Goal: Transaction & Acquisition: Register for event/course

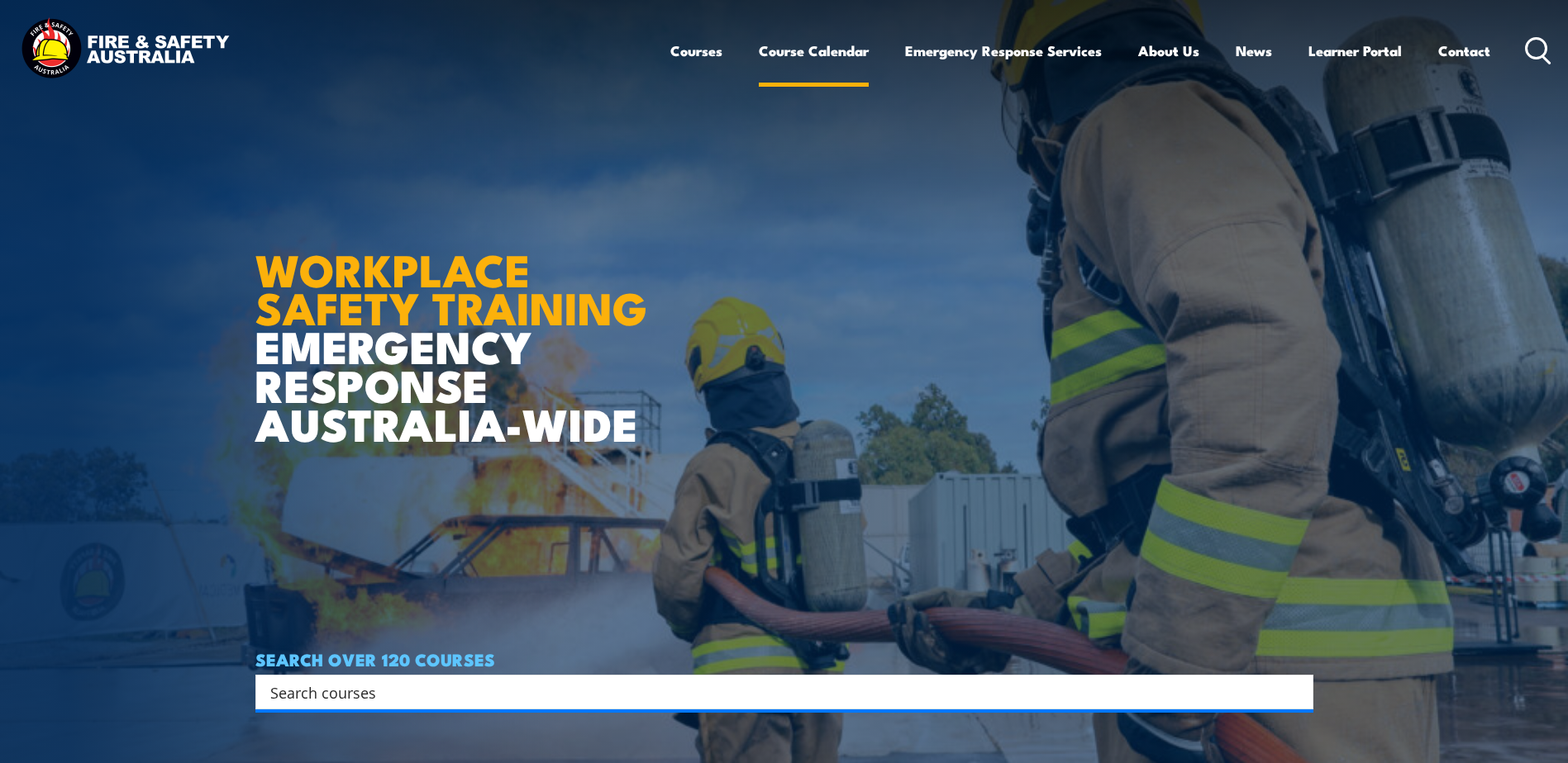
click at [823, 52] on link "Course Calendar" at bounding box center [813, 50] width 110 height 44
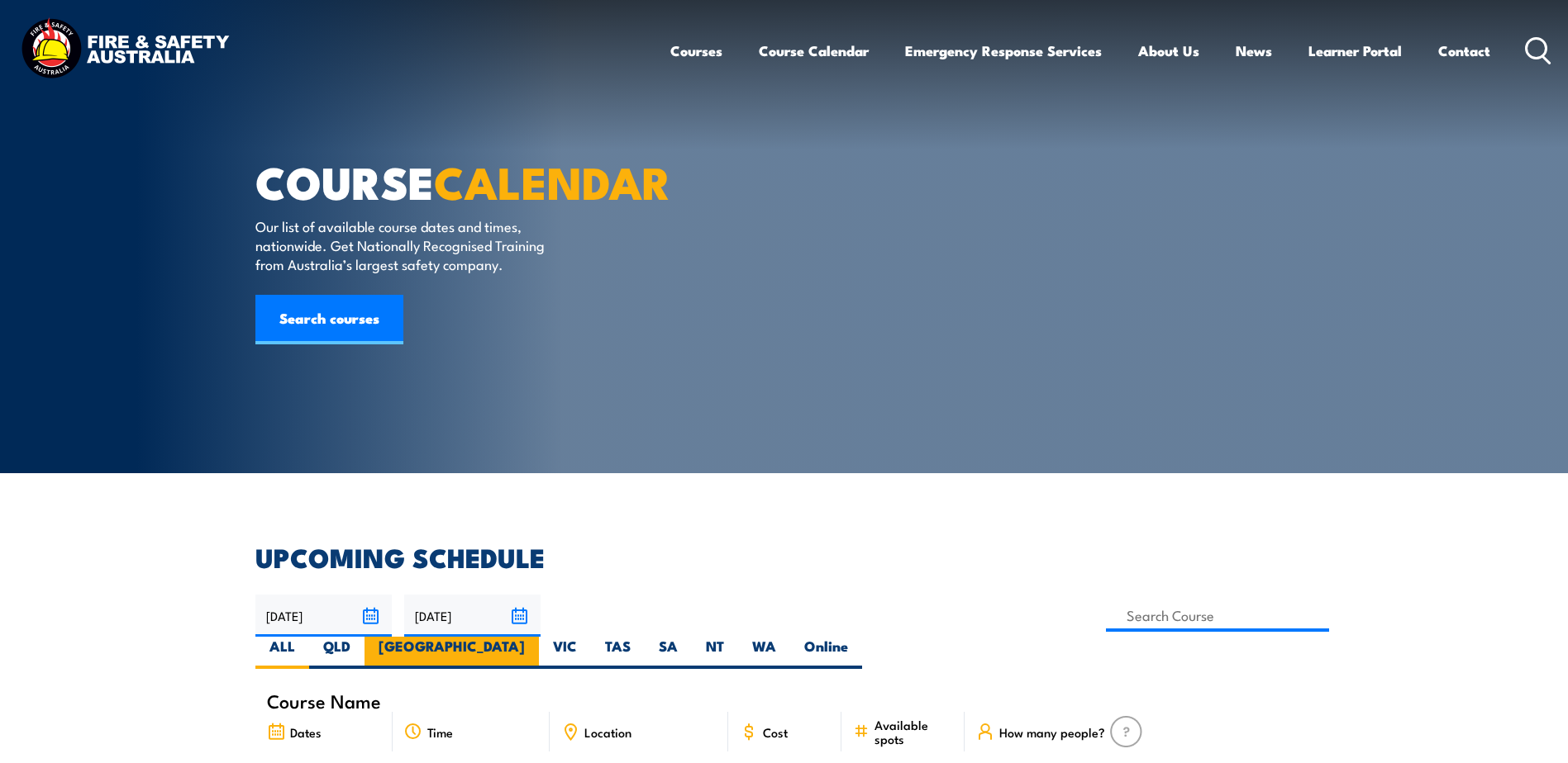
click at [539, 637] on label "NSW" at bounding box center [451, 653] width 175 height 32
click at [536, 637] on input "NSW" at bounding box center [530, 642] width 11 height 11
radio input "true"
click at [515, 612] on input "23/11/2025" at bounding box center [472, 616] width 137 height 42
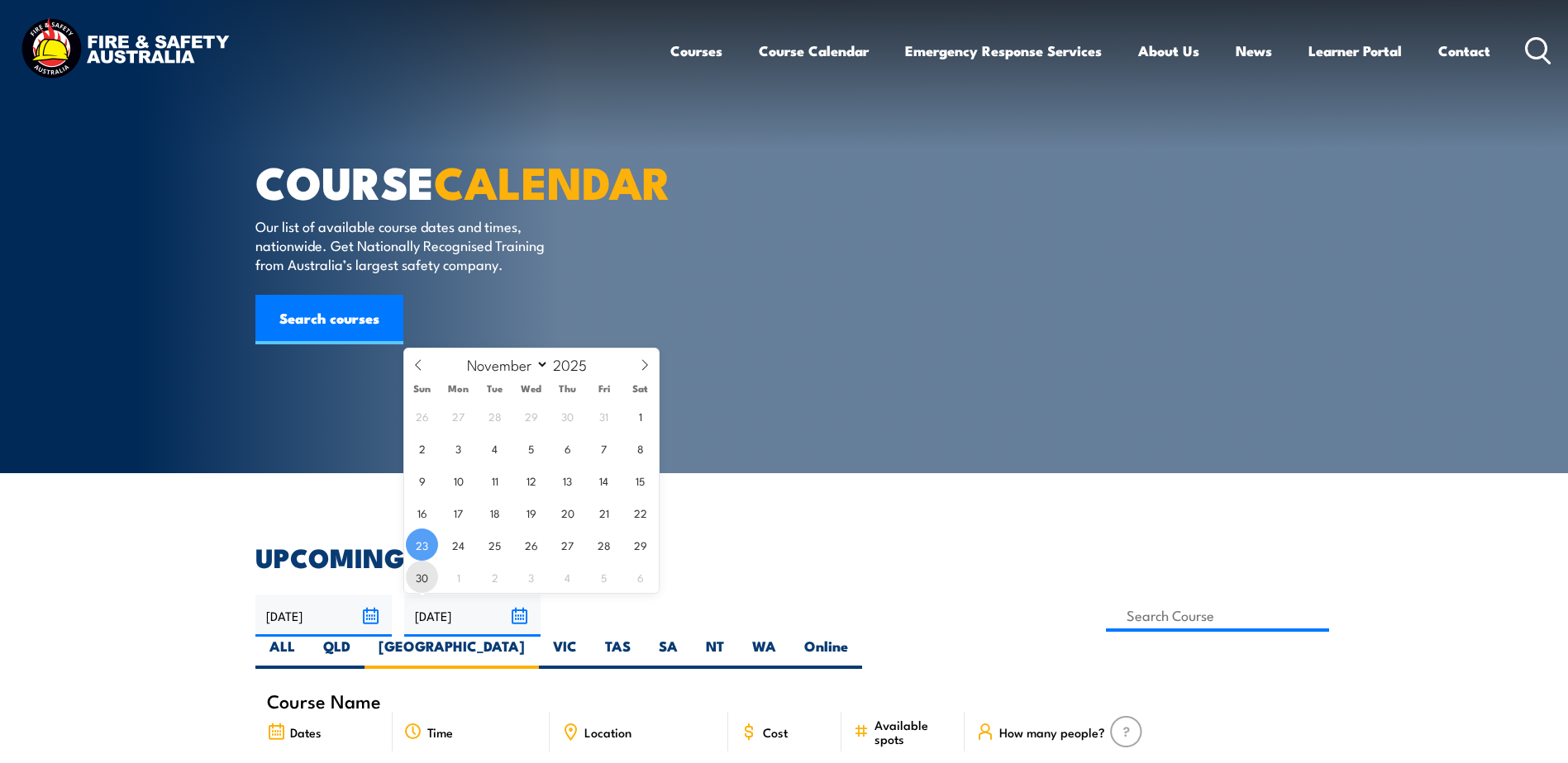
click at [412, 573] on span "30" at bounding box center [421, 577] width 32 height 32
type input "30/11/2025"
click at [516, 611] on input "[DATE]" at bounding box center [472, 616] width 137 height 42
click at [645, 363] on icon at bounding box center [645, 365] width 12 height 12
select select "11"
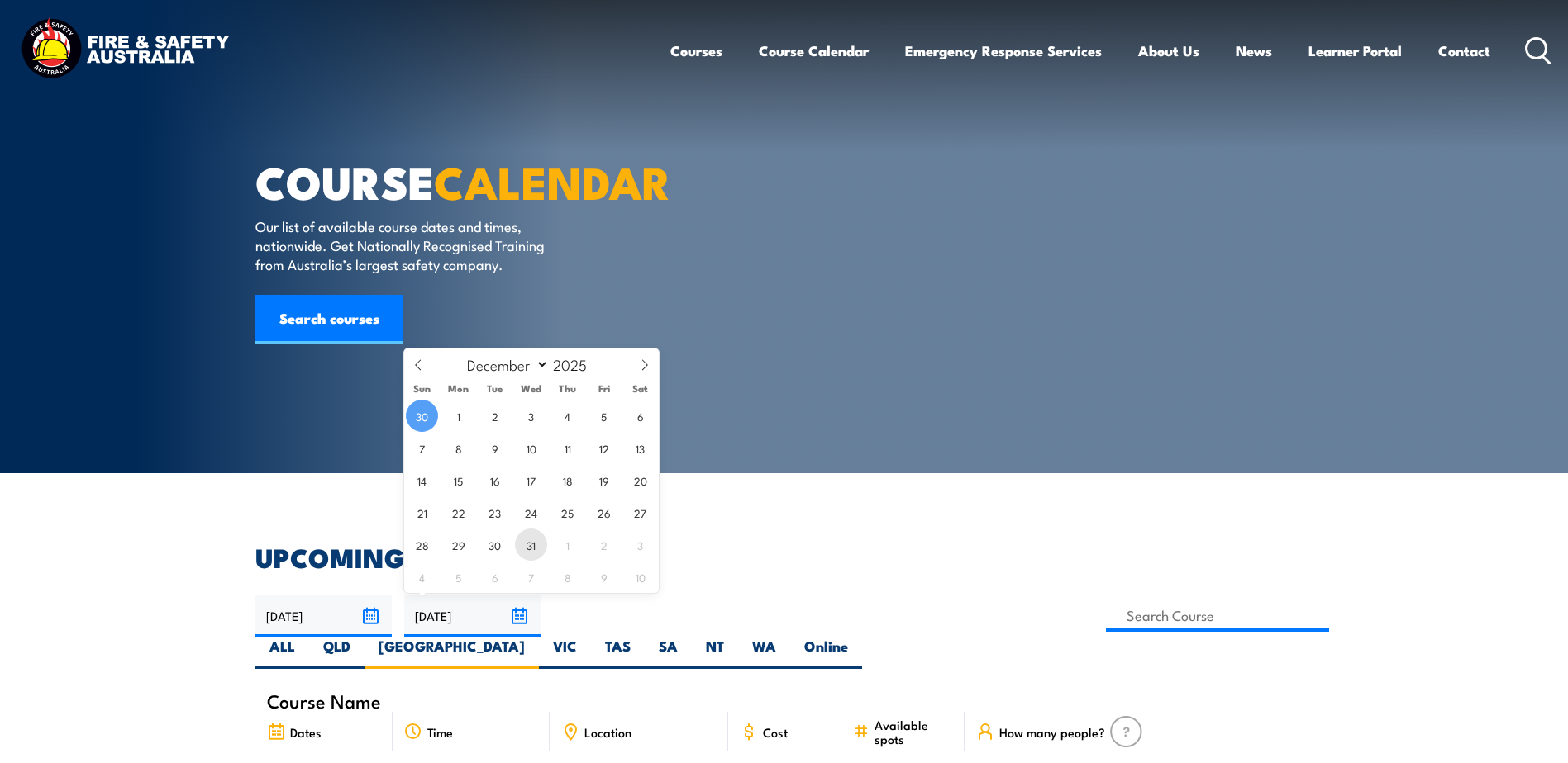
click at [530, 545] on span "31" at bounding box center [531, 545] width 32 height 32
type input "31/12/2025"
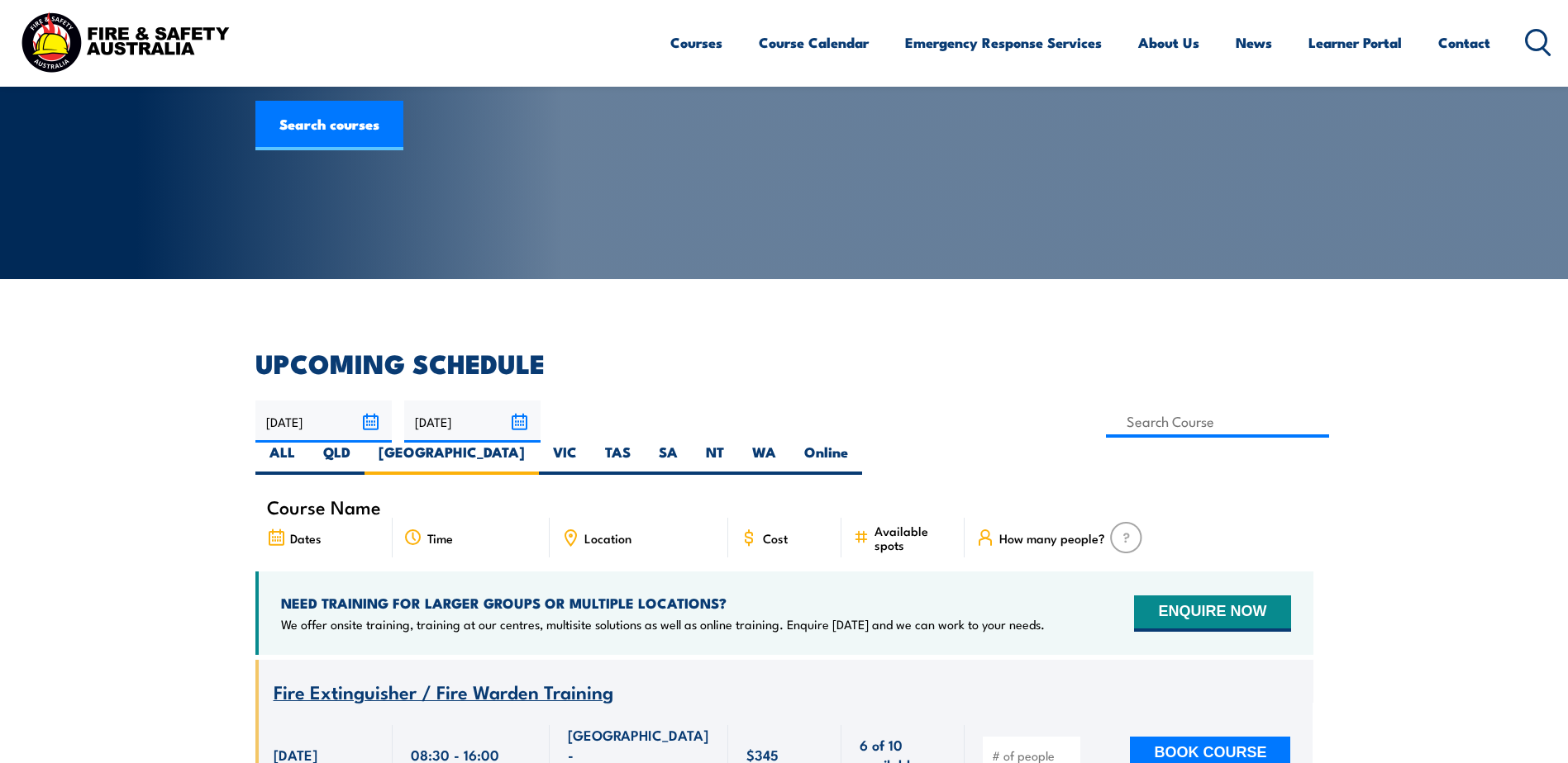
scroll to position [330, 0]
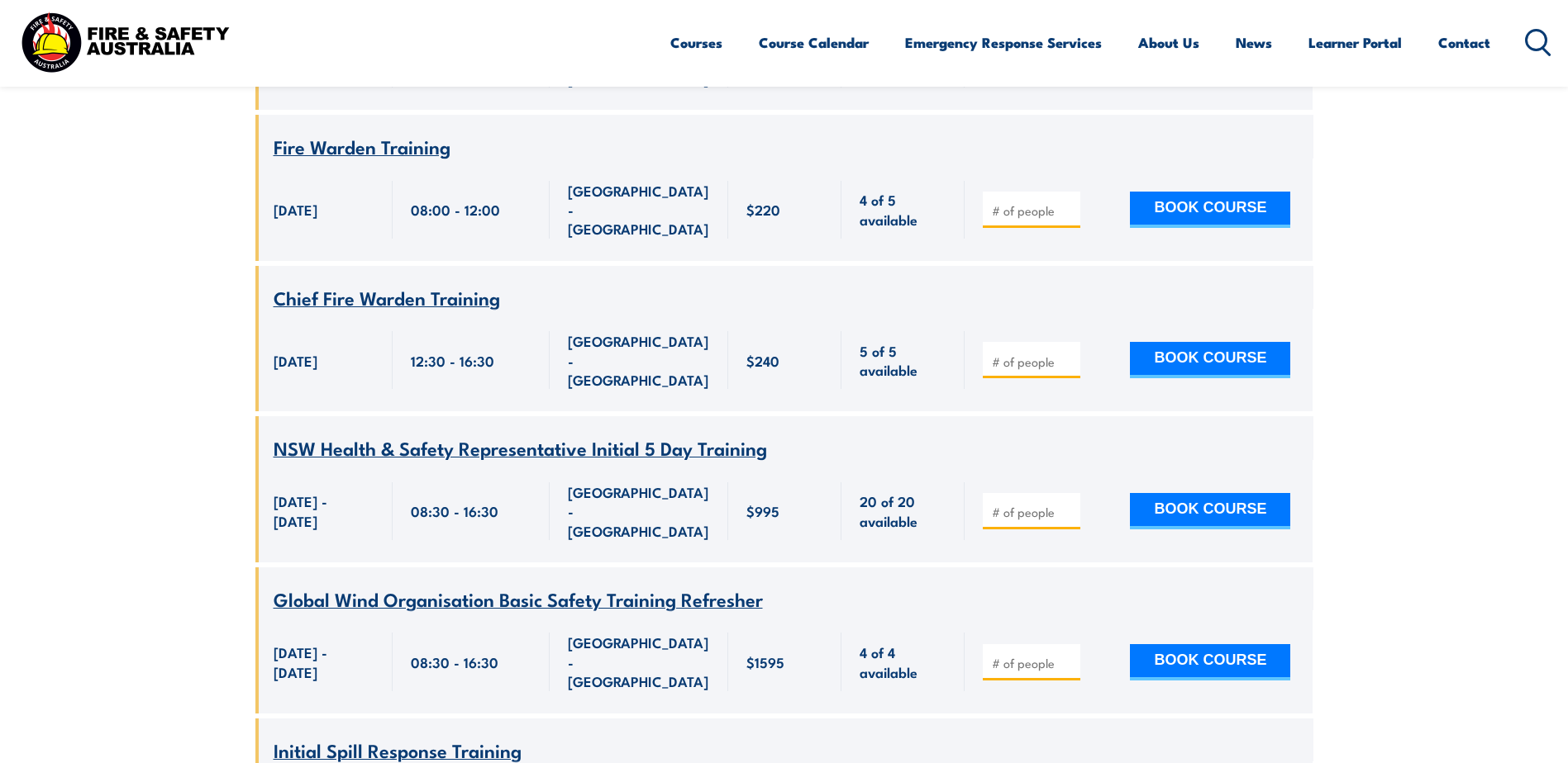
scroll to position [9936, 0]
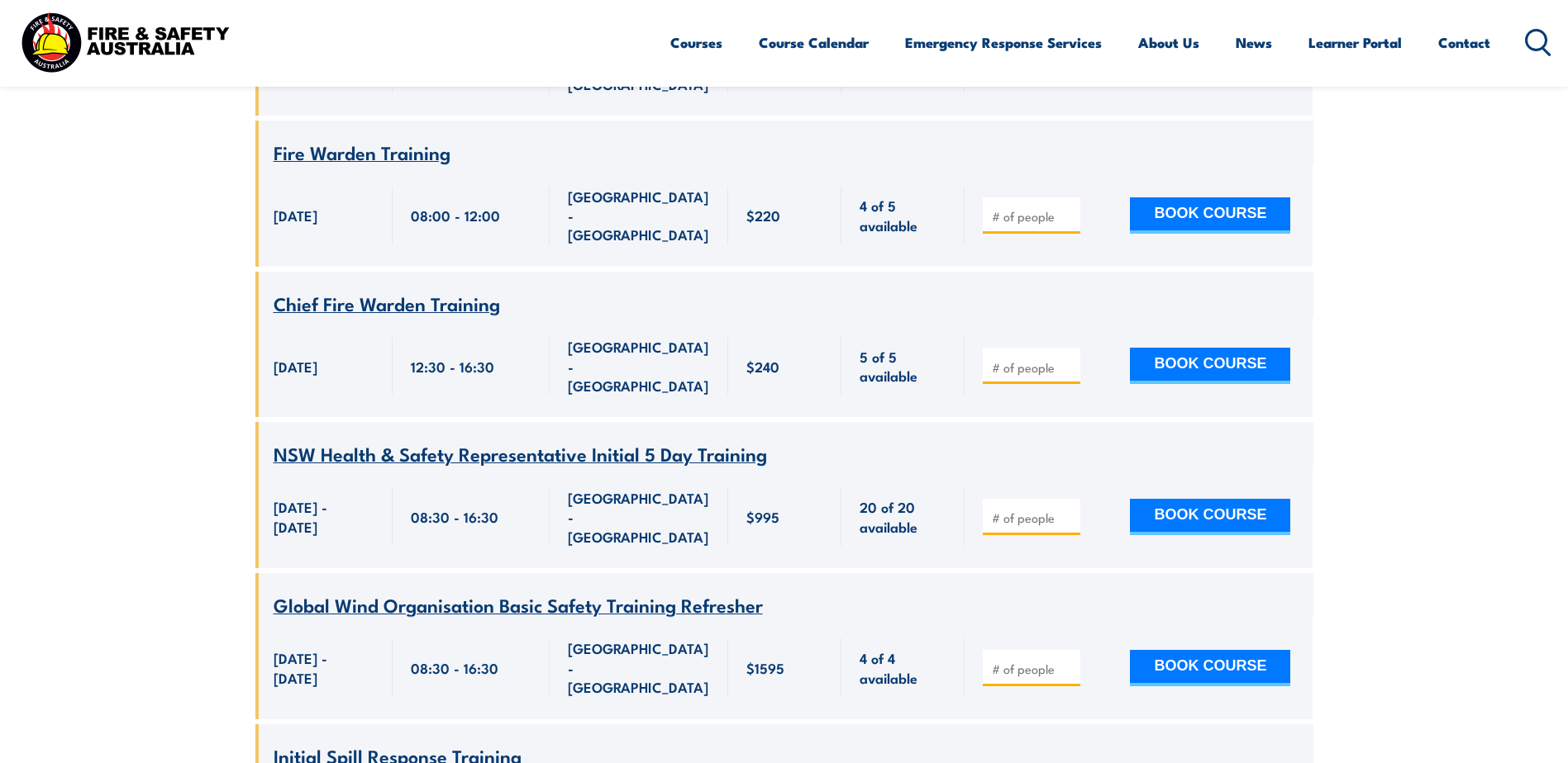
type input "1"
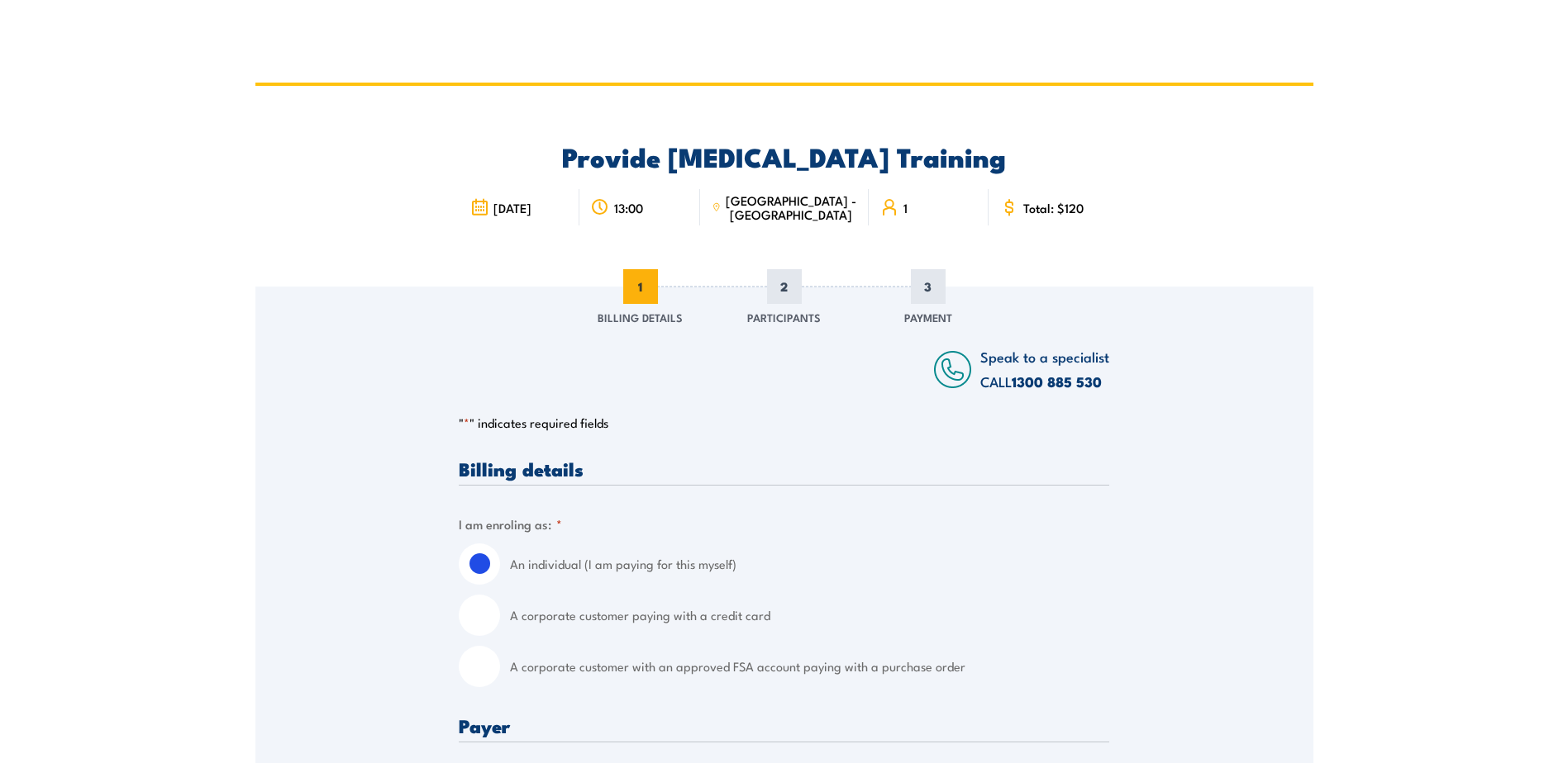
click at [483, 668] on input "A corporate customer with an approved FSA account paying with a purchase order" at bounding box center [479, 667] width 41 height 41
radio input "true"
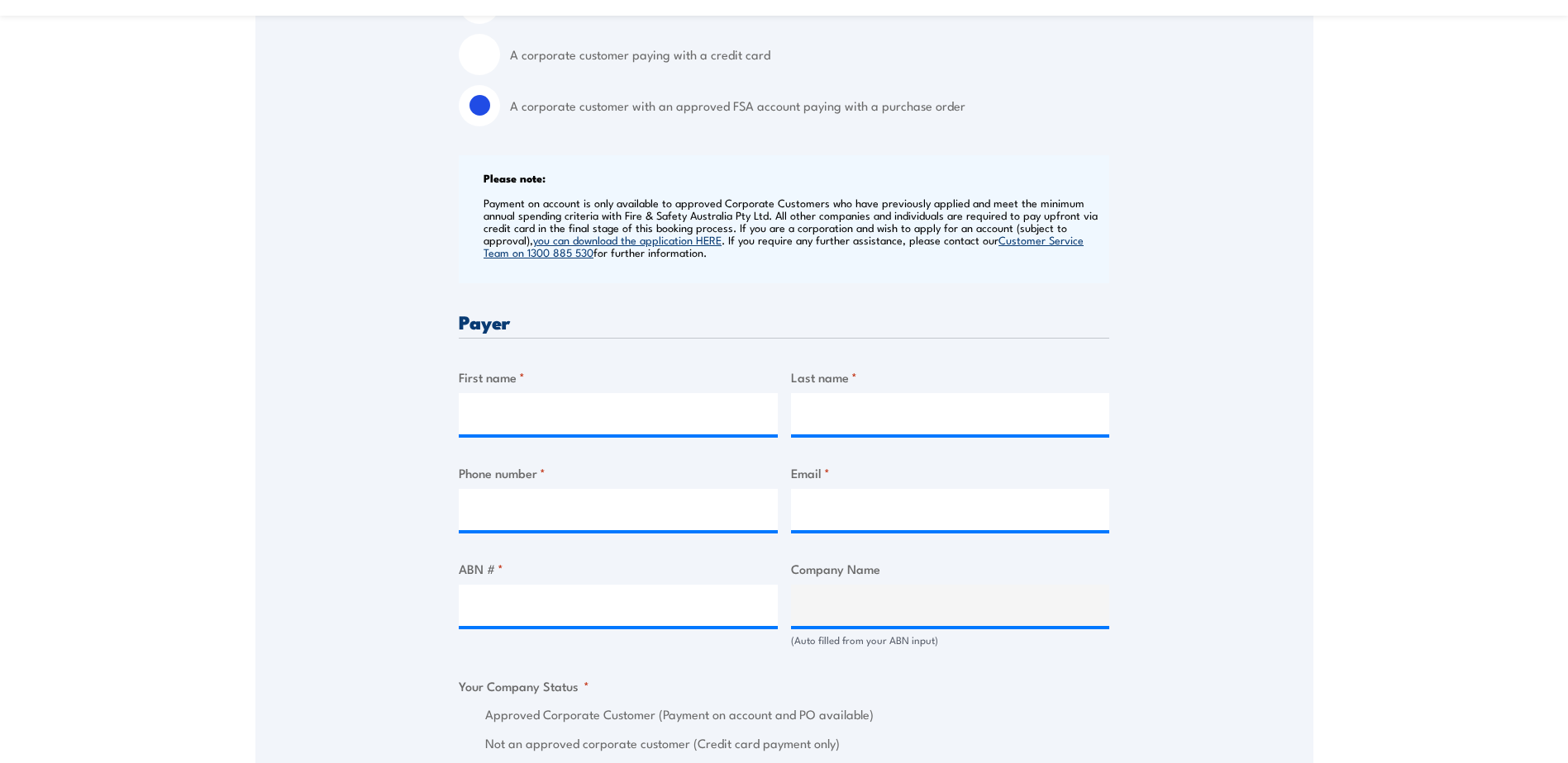
scroll to position [578, 0]
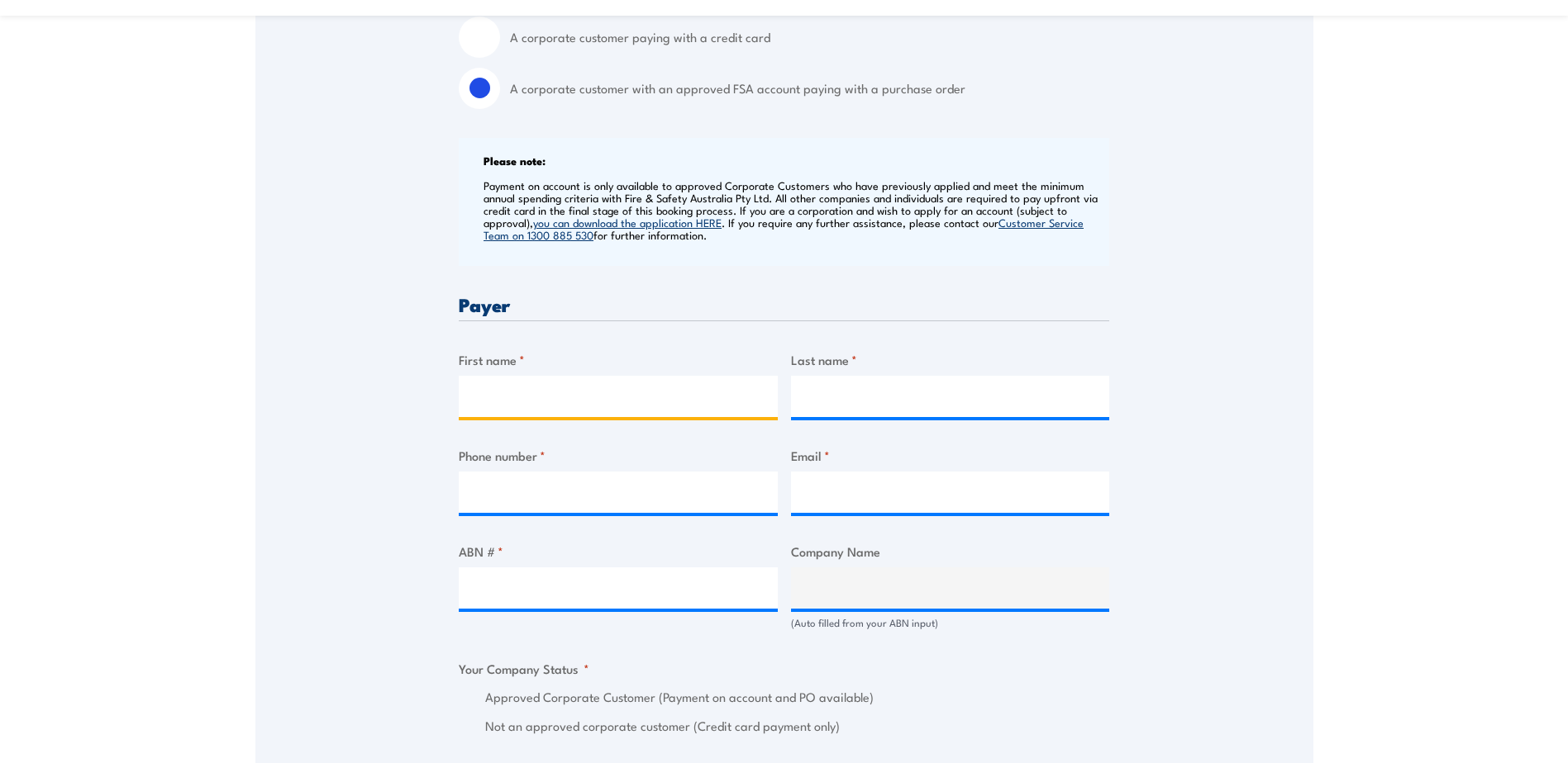
click at [493, 393] on input "First name *" at bounding box center [618, 396] width 319 height 41
type input "Leanne"
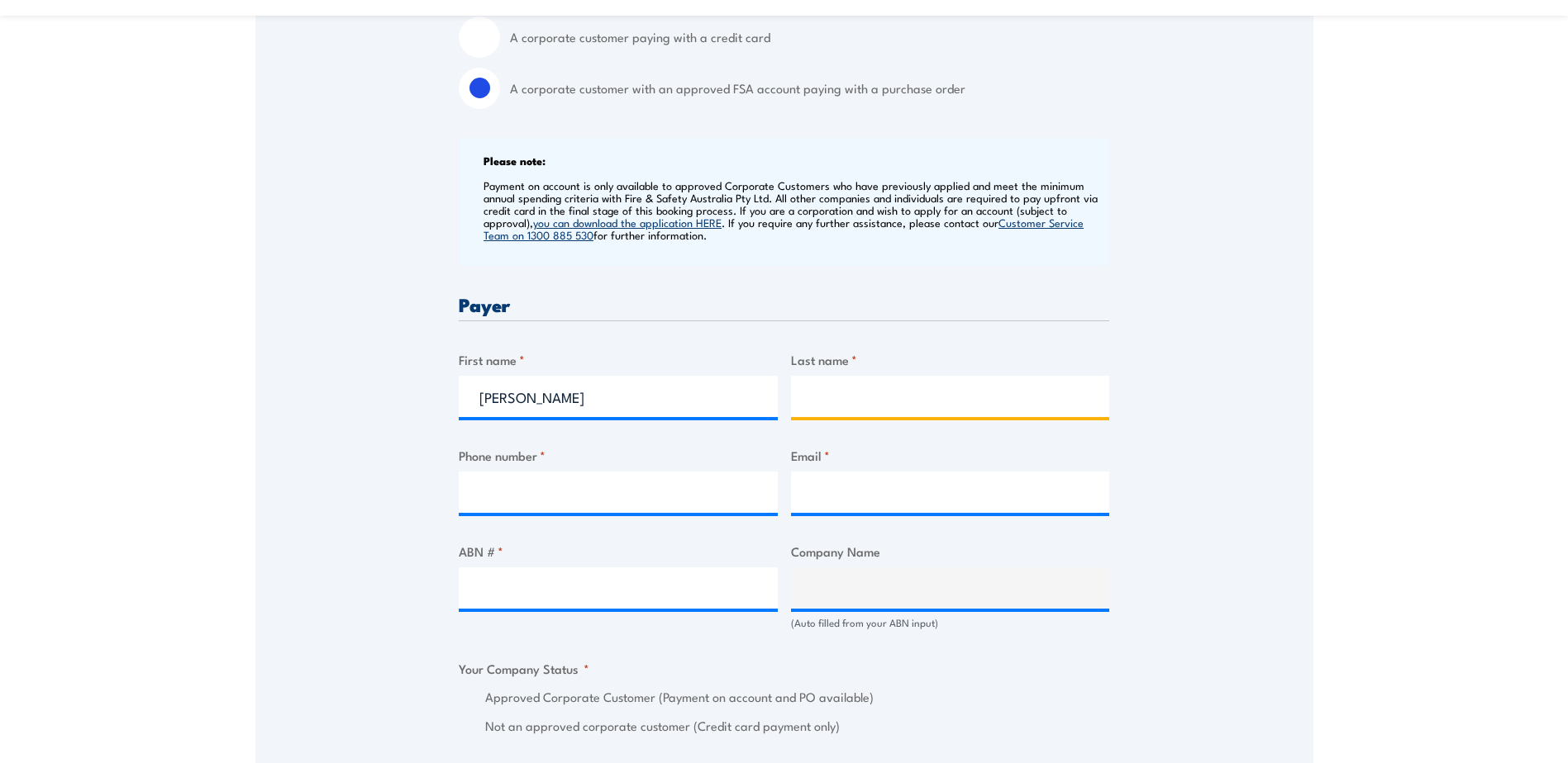
type input "Hayman"
type input "0468566947"
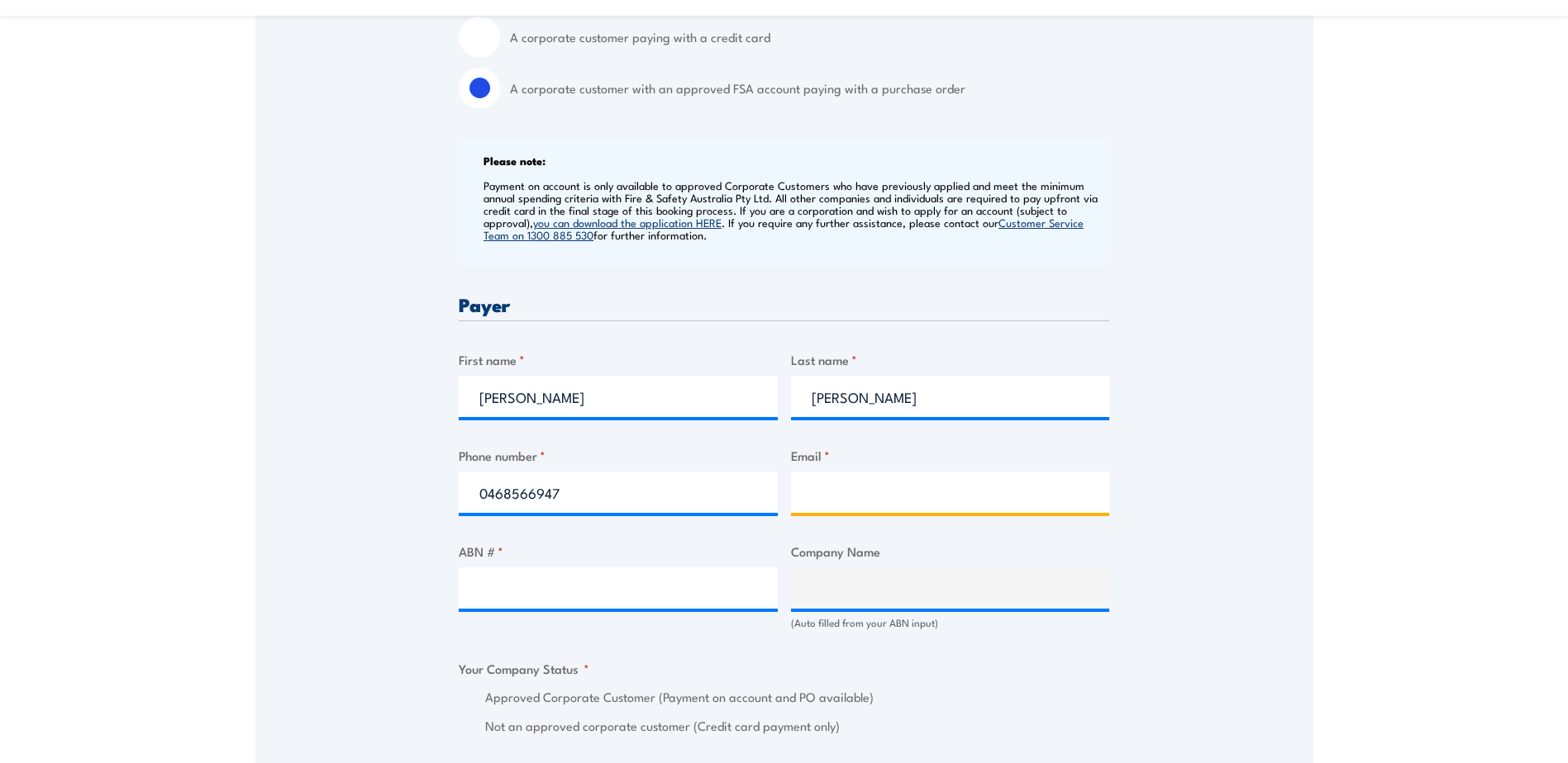
type input "leanne.hayman@dbschenker.com"
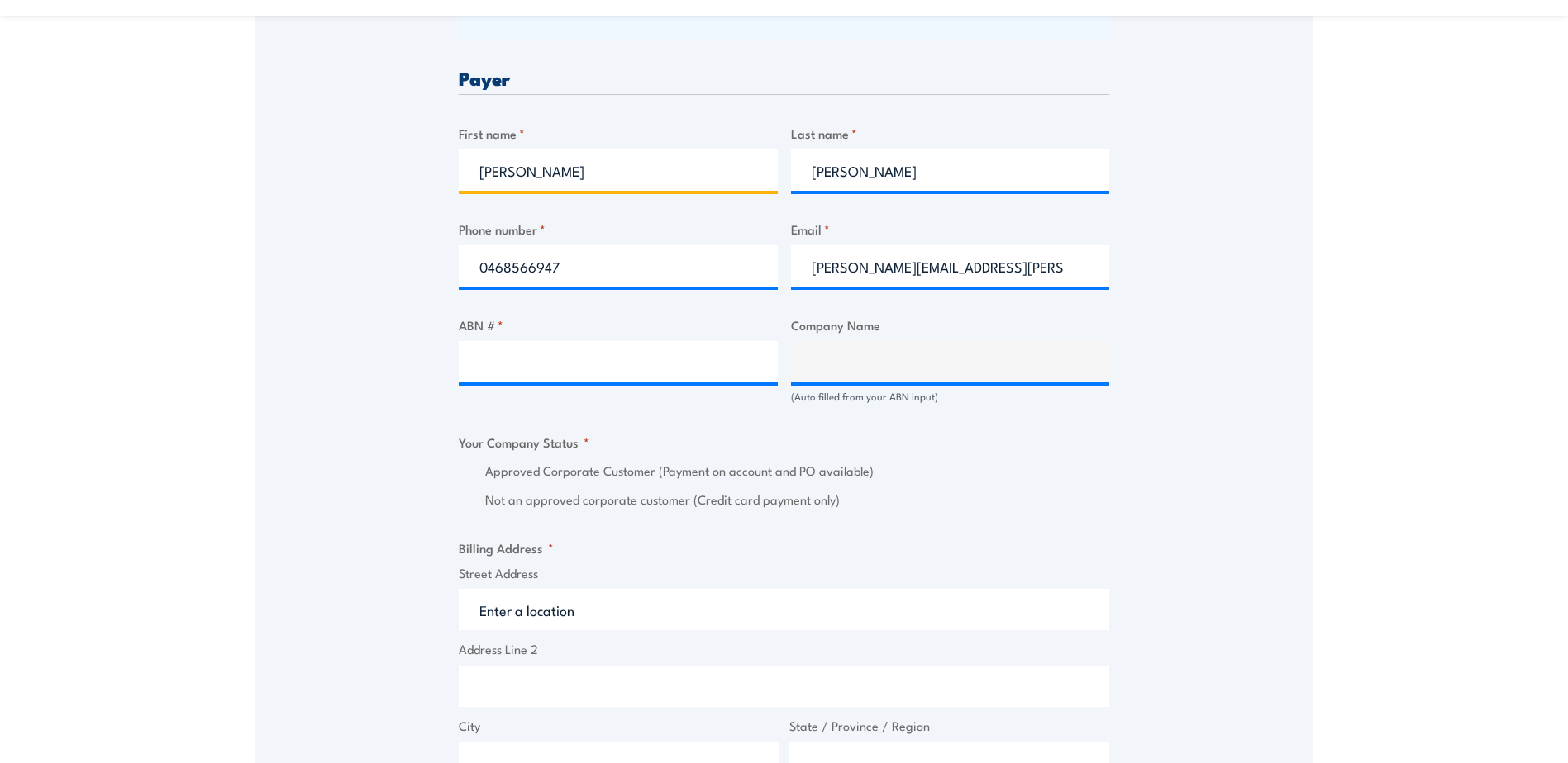
scroll to position [826, 0]
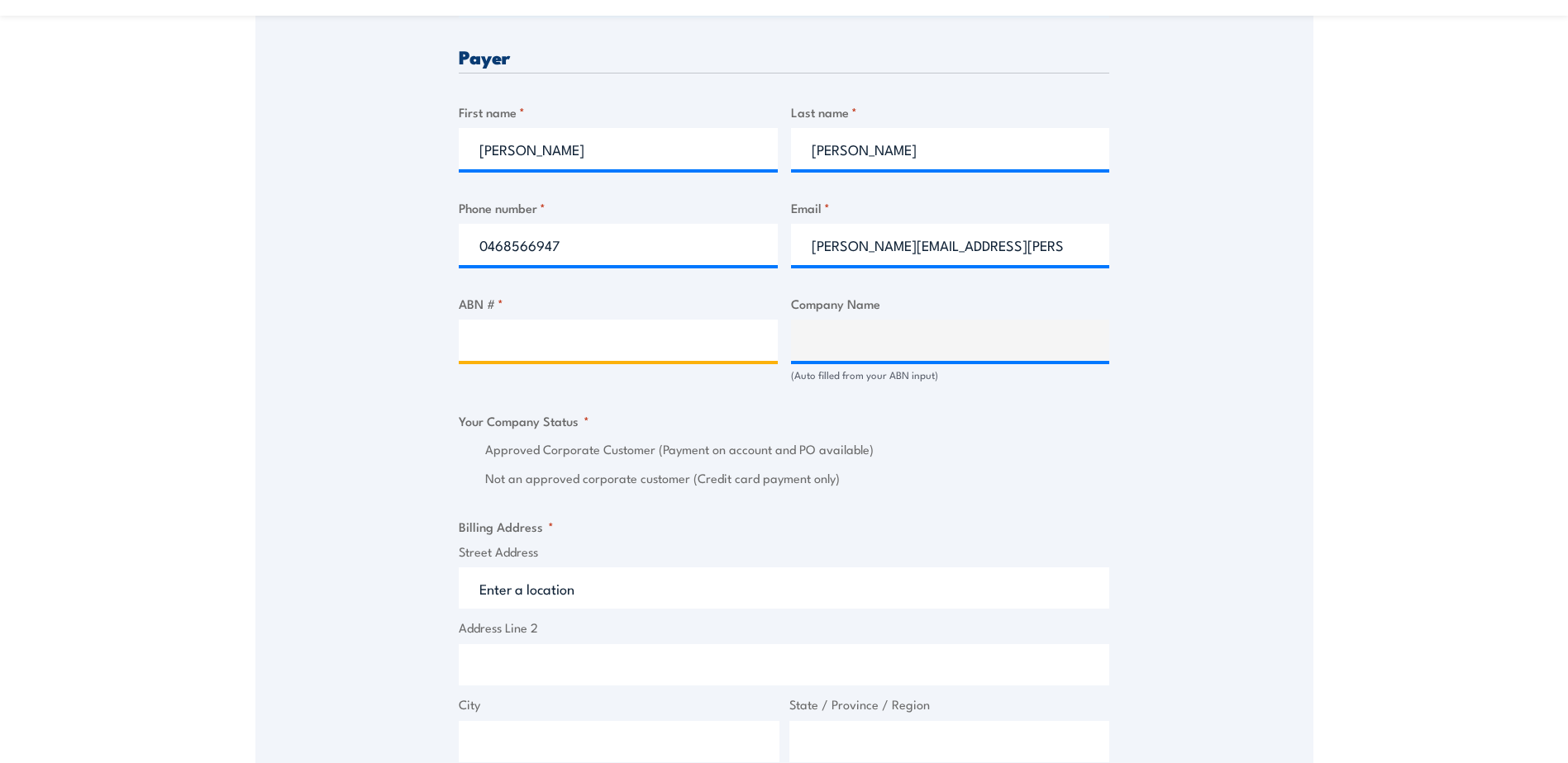
click at [540, 338] on input "ABN # *" at bounding box center [618, 340] width 319 height 41
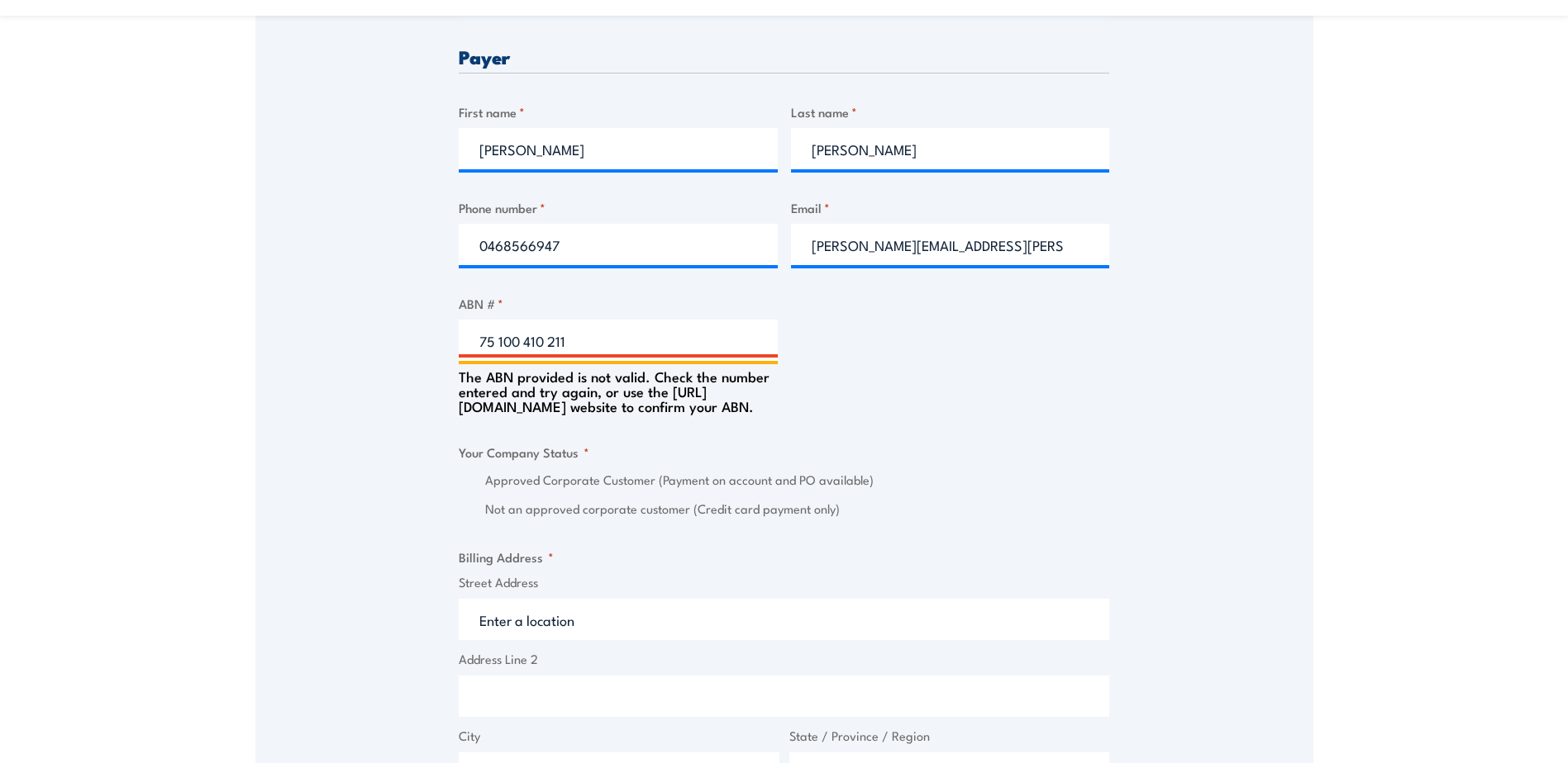
drag, startPoint x: 582, startPoint y: 341, endPoint x: 477, endPoint y: 348, distance: 105.2
click at [477, 348] on input "75 100 410 211" at bounding box center [618, 340] width 319 height 41
click at [628, 469] on fieldset "Your Company Status * Approved Corporate Customer (Payment on account and PO av…" at bounding box center [784, 481] width 651 height 77
click at [504, 340] on input "75 100 410 211" at bounding box center [618, 340] width 319 height 41
type input "75 000 410 211"
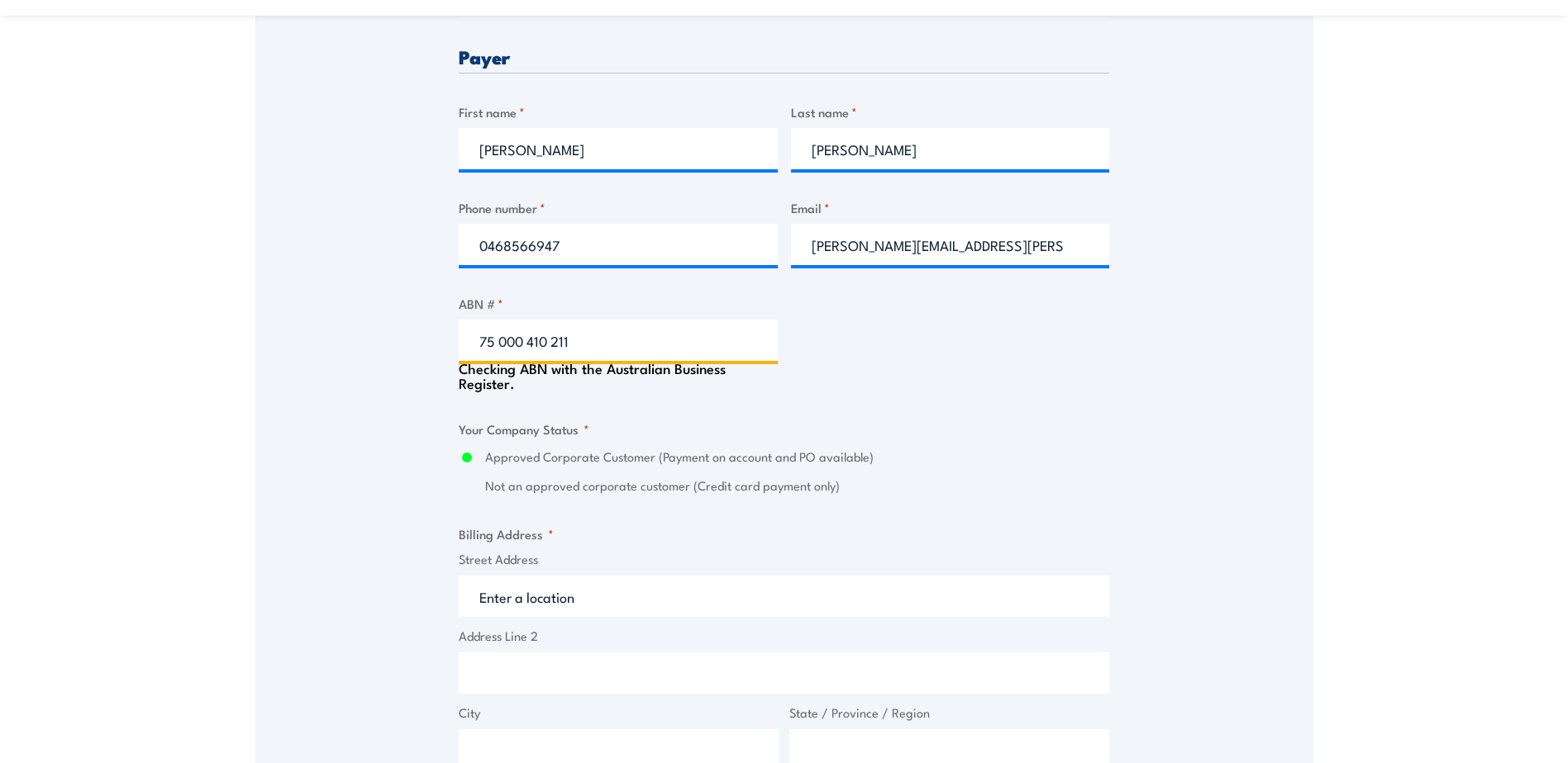
type input "SCHENKER AUSTRALIA PTY LTD"
radio input "true"
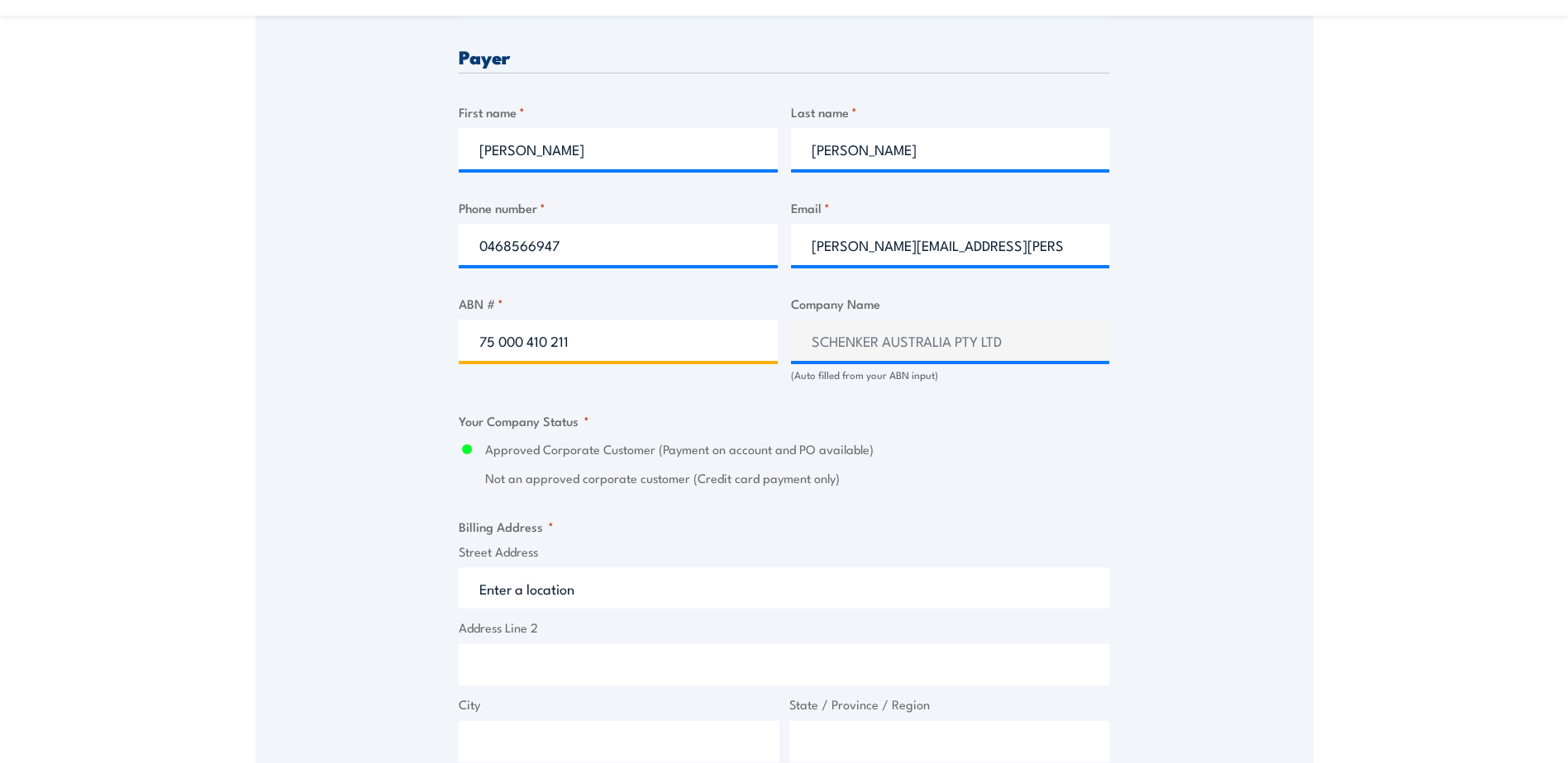
type input "75 000 410 211"
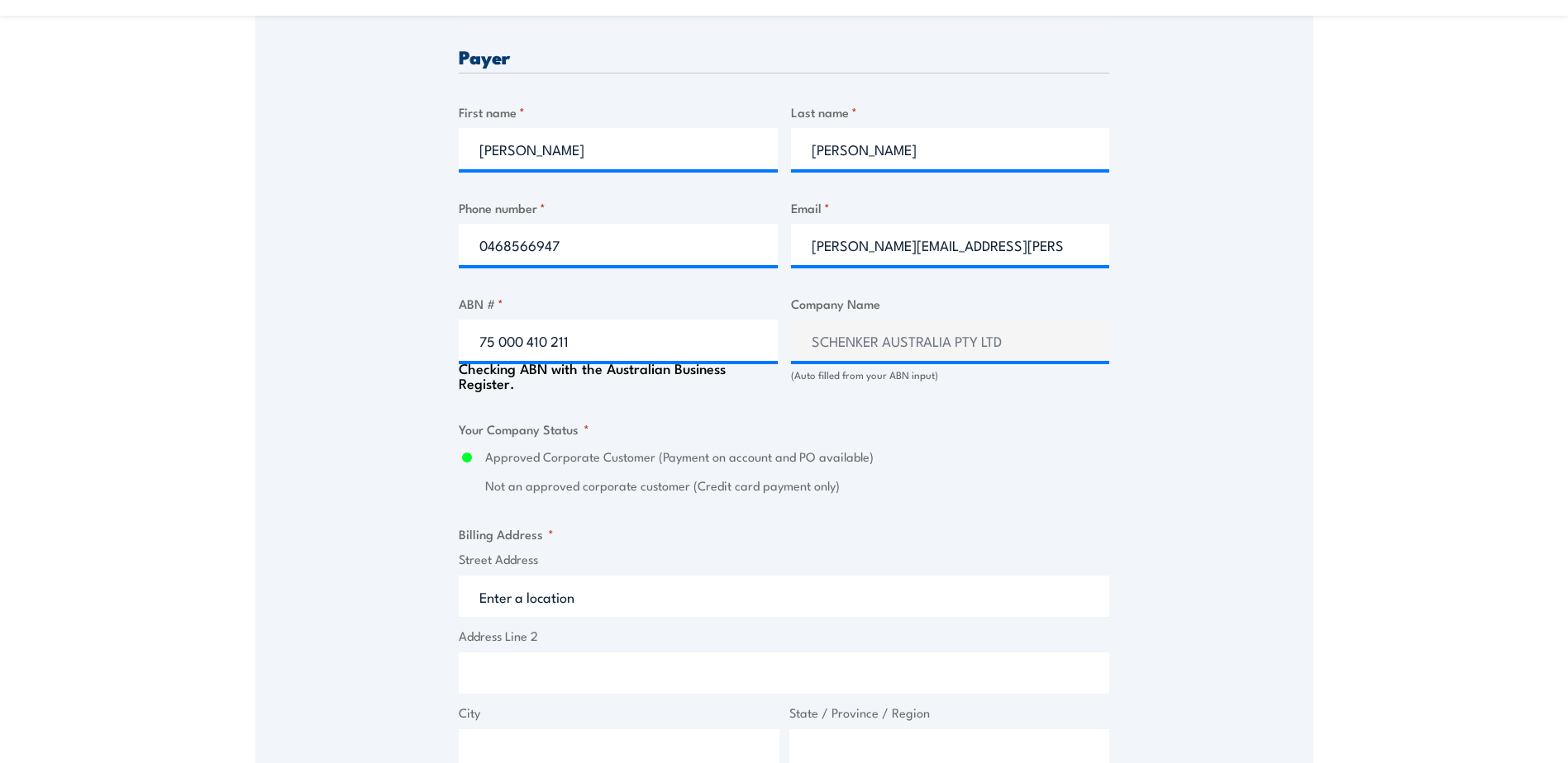
click at [506, 587] on input "Street Address" at bounding box center [784, 597] width 651 height 41
type input "8 Kangaroo Ave"
type input "Eastern Creek"
type input "New South Wales"
type input "2766"
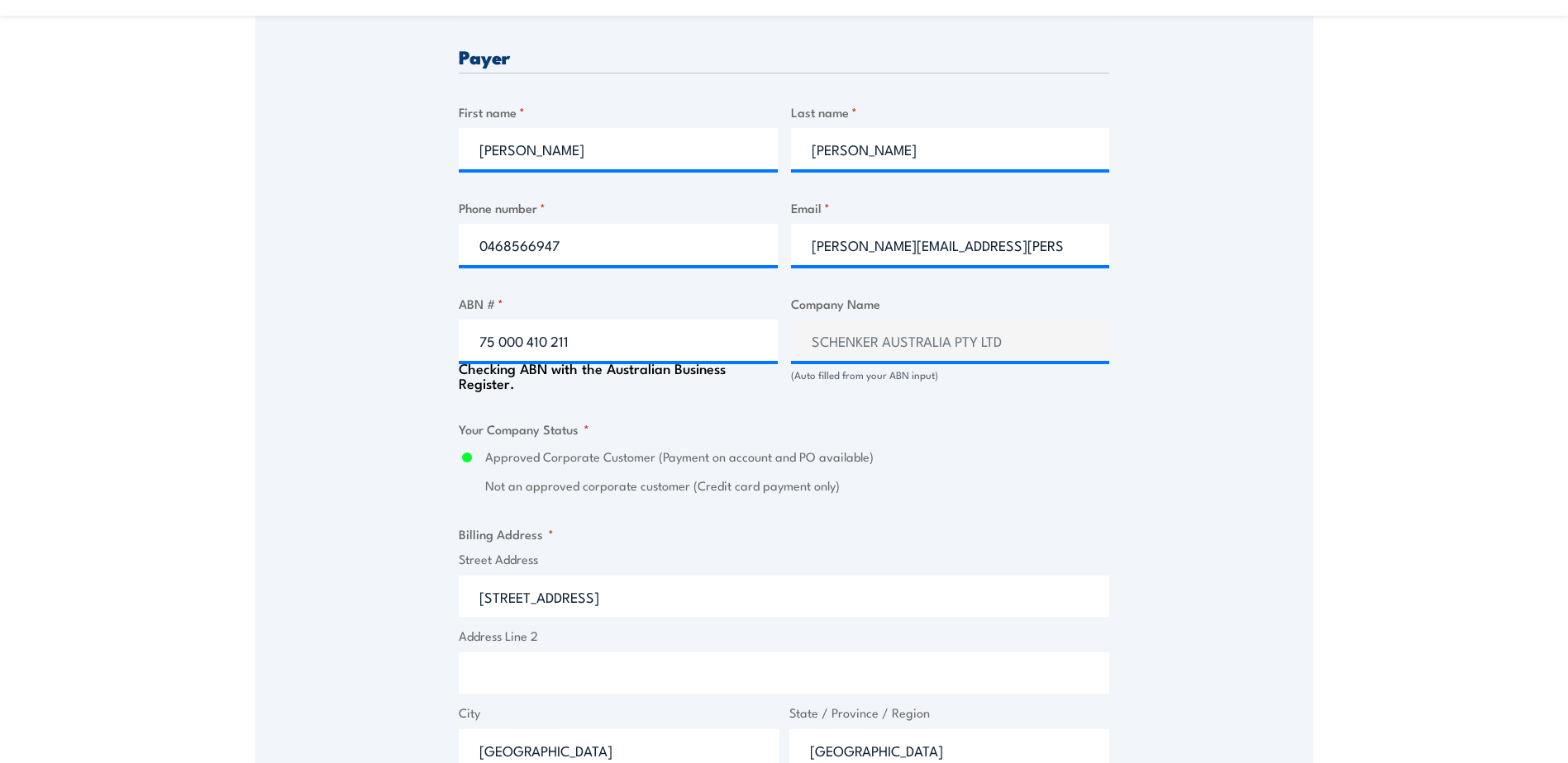
select select "Australia"
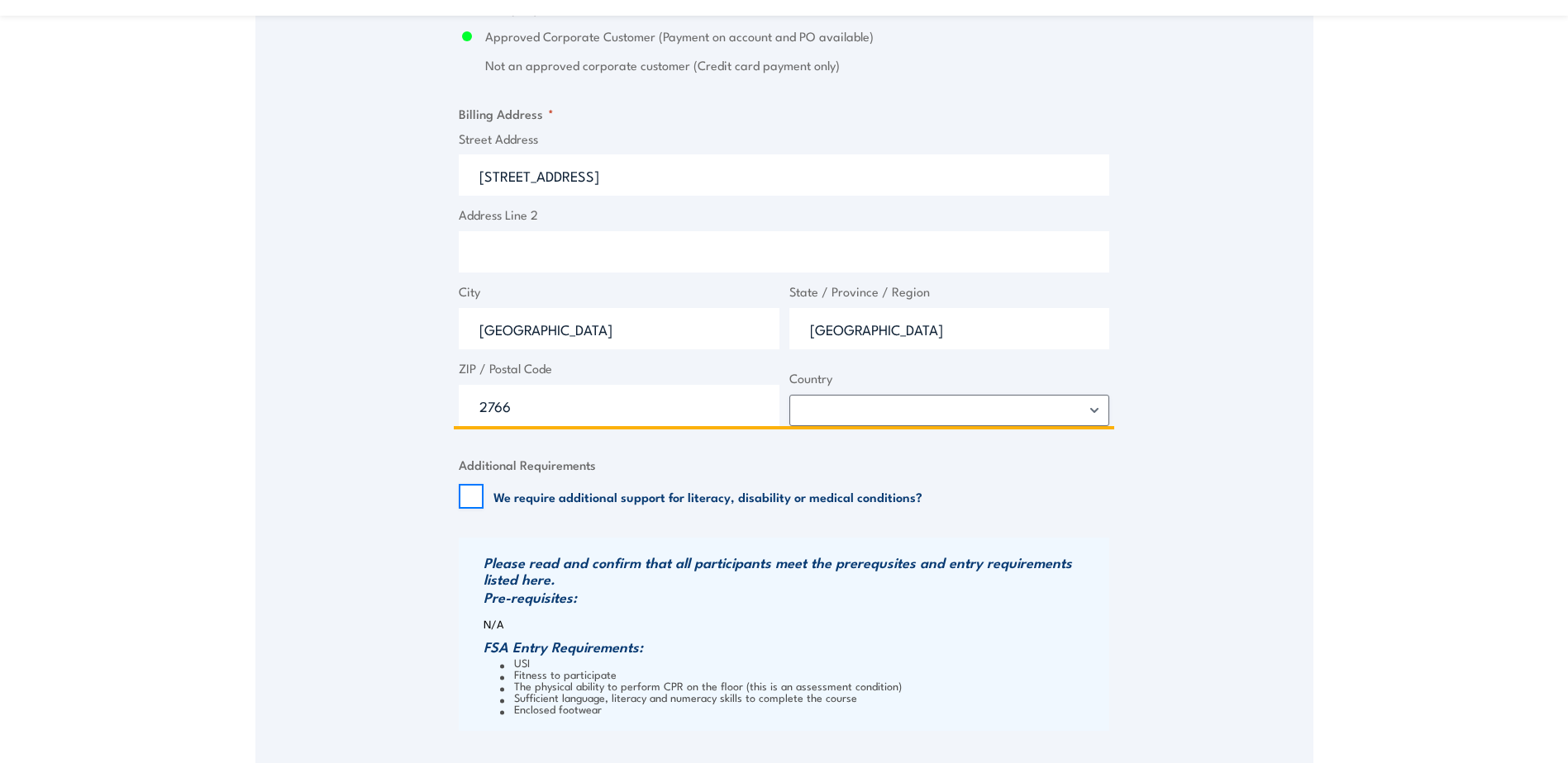
scroll to position [1322, 0]
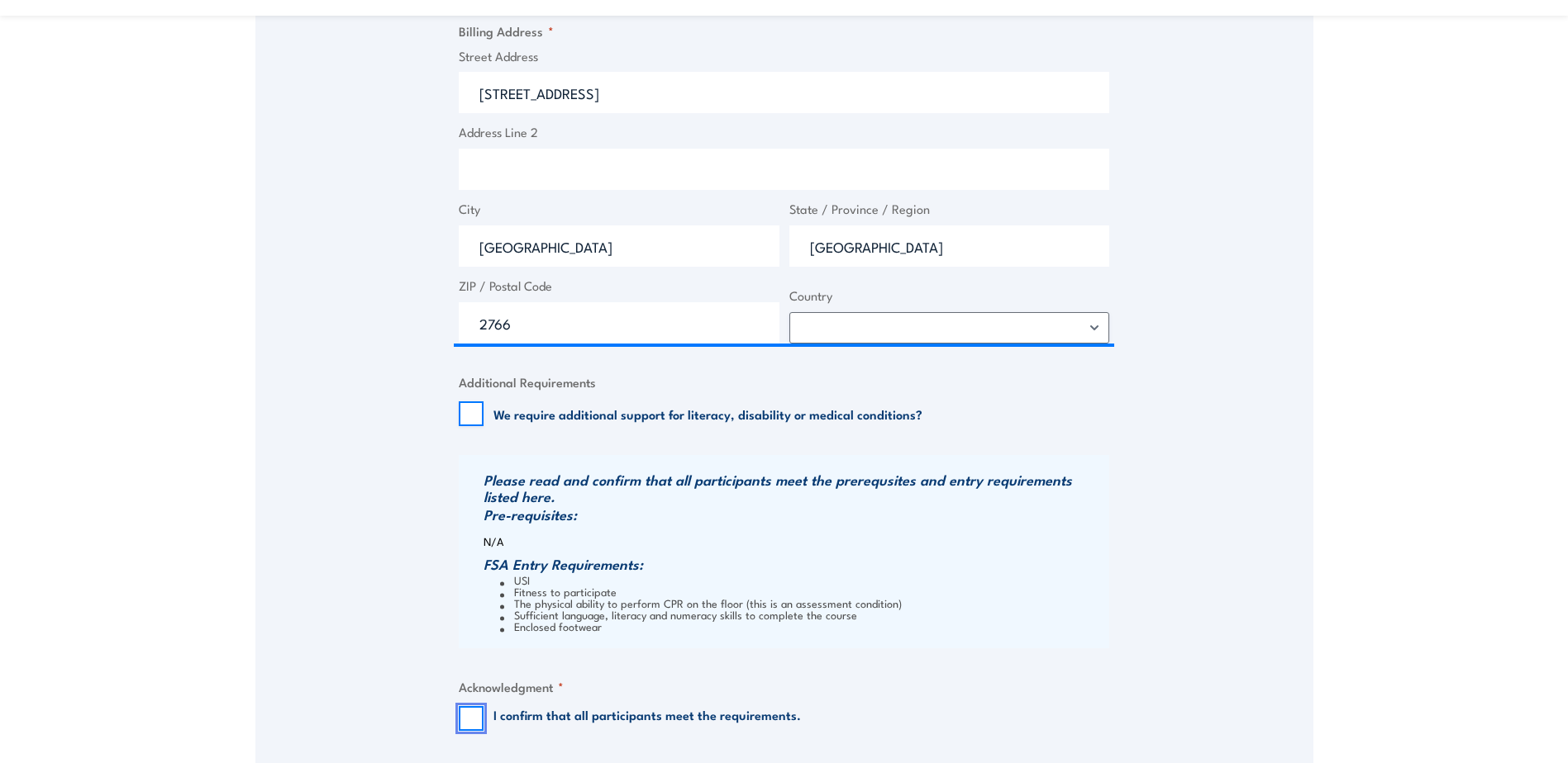
click at [460, 721] on input "I confirm that all participants meet the requirements." at bounding box center [471, 718] width 25 height 25
checkbox input "true"
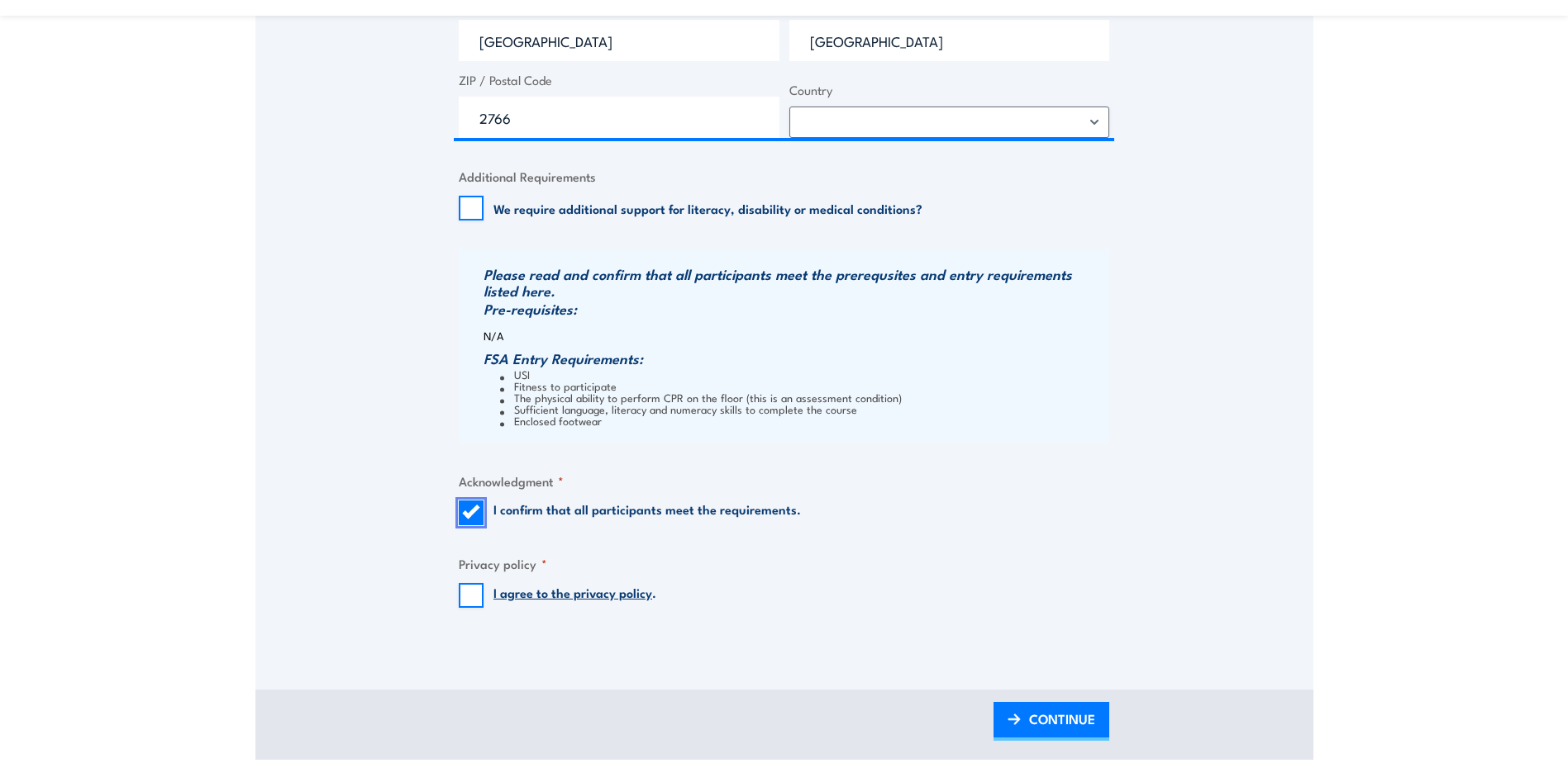
scroll to position [1570, 0]
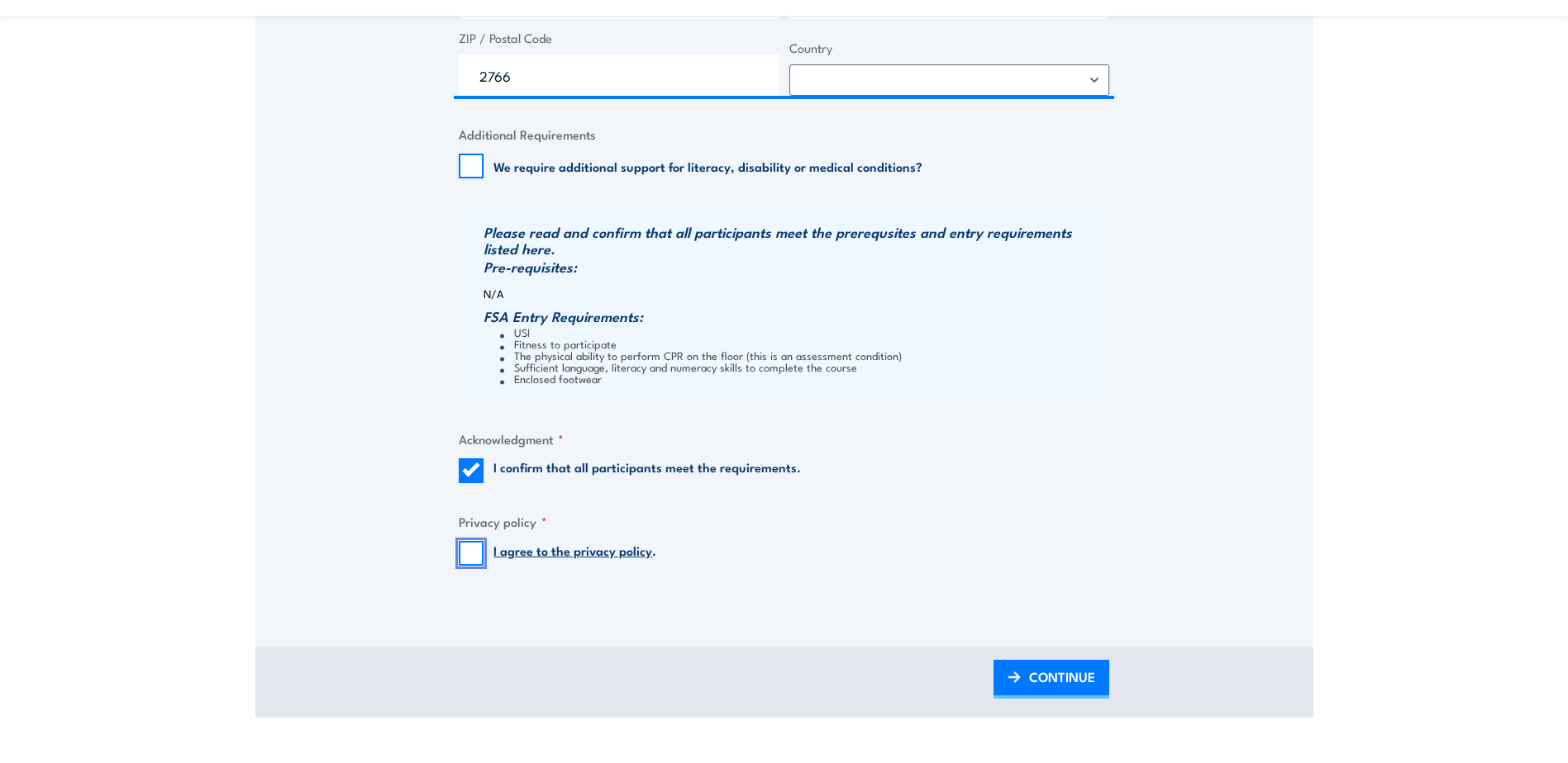
click at [470, 548] on input "I agree to the privacy policy ." at bounding box center [471, 554] width 25 height 25
checkbox input "true"
click at [1061, 680] on span "CONTINUE" at bounding box center [1062, 677] width 66 height 44
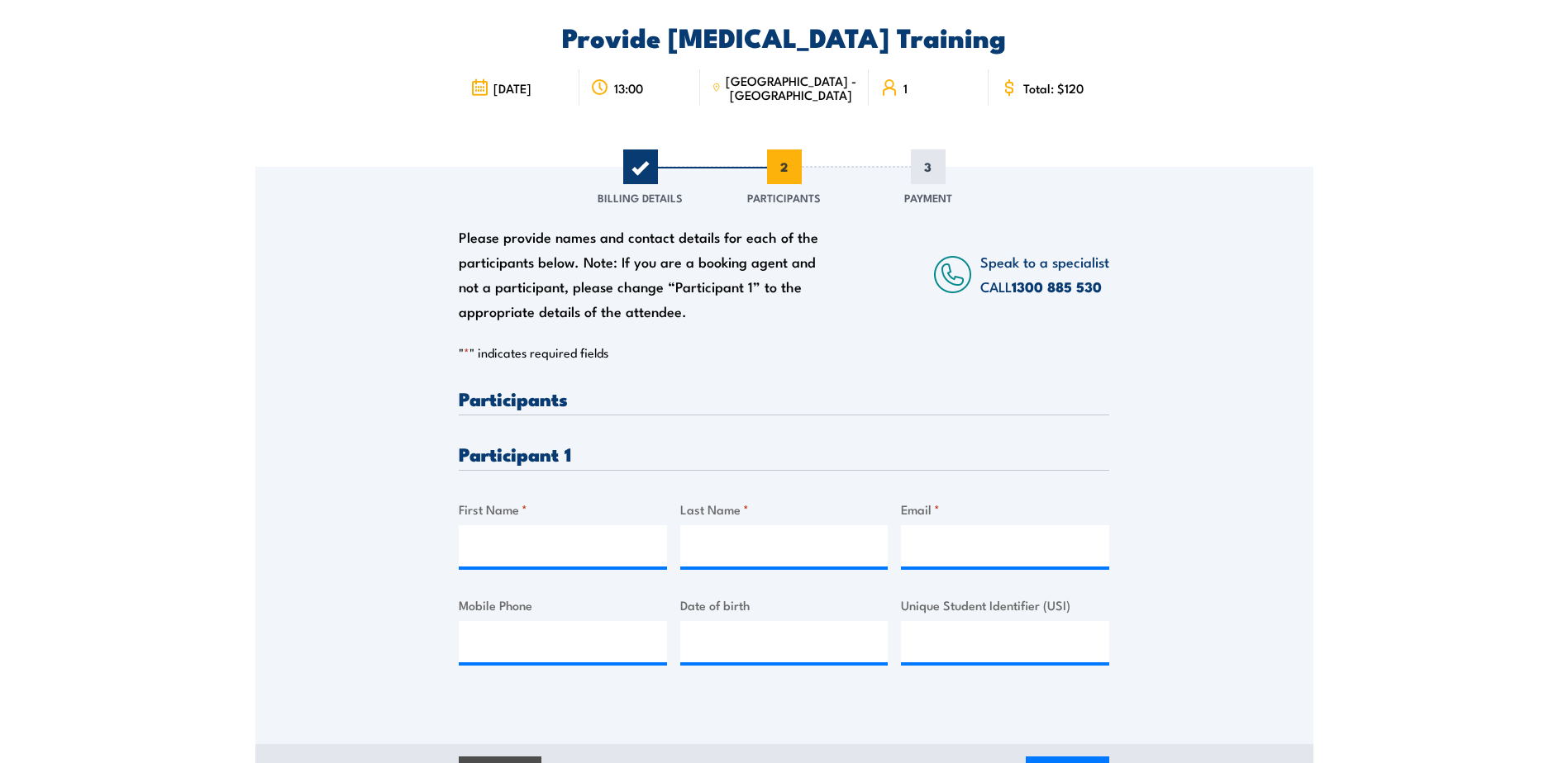
scroll to position [0, 0]
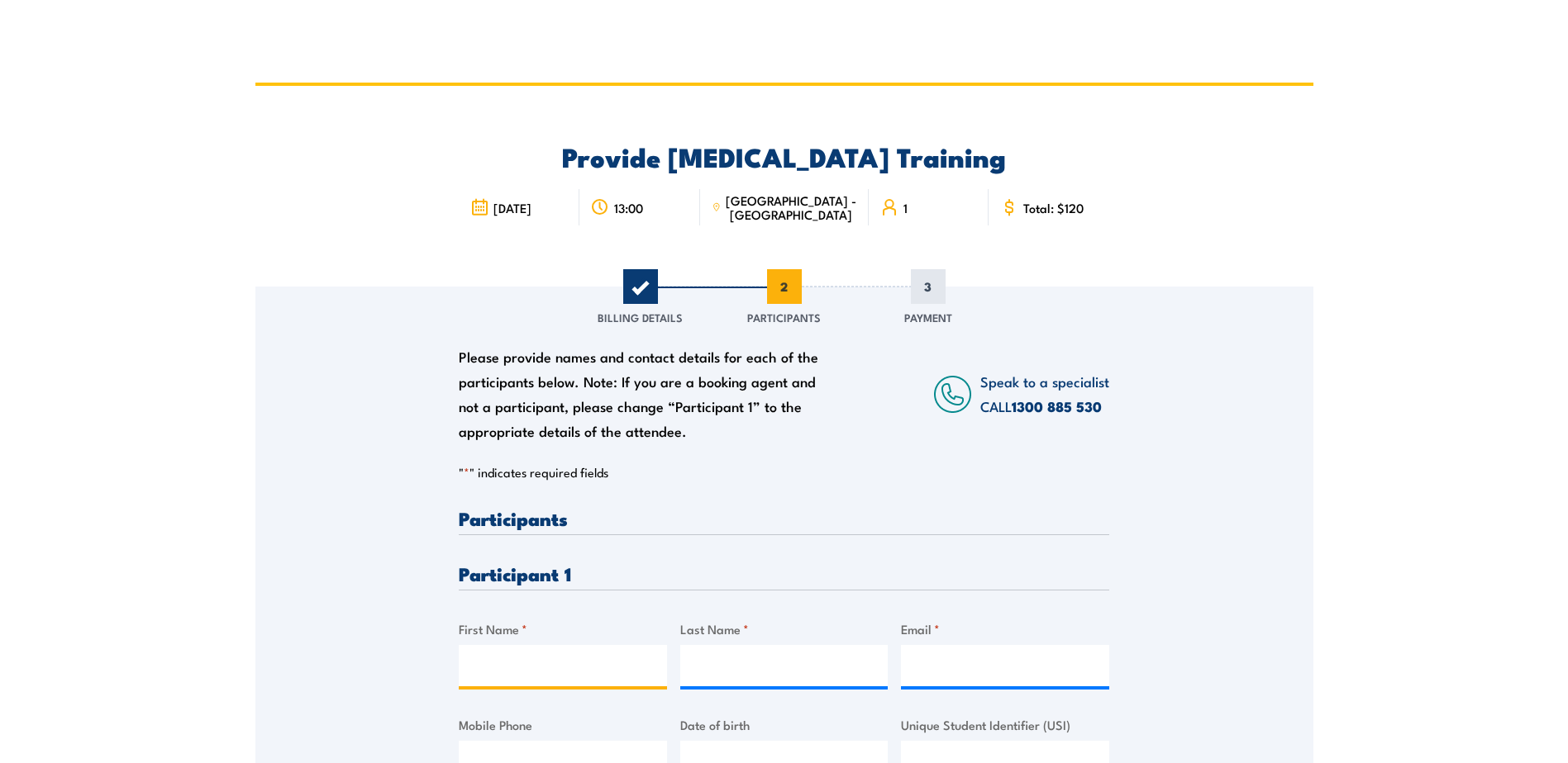
click at [517, 665] on input "First Name *" at bounding box center [563, 666] width 209 height 41
type input "Kusha"
click at [893, 549] on div "Please provide names and contact details for each of the participants below. No…" at bounding box center [784, 660] width 651 height 302
click at [748, 675] on input "Last Name *" at bounding box center [785, 666] width 209 height 41
type input "Maharaj"
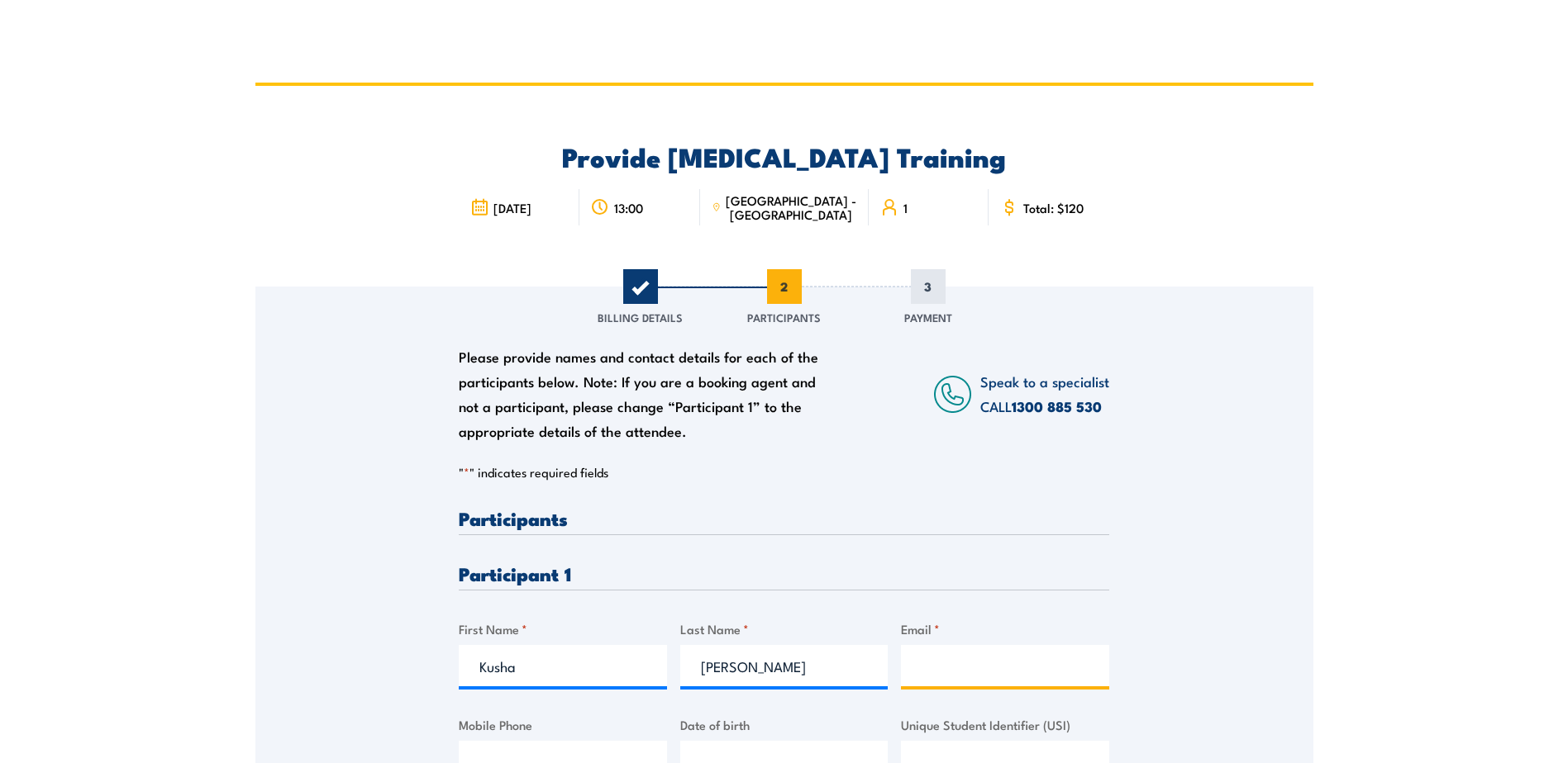
click at [943, 660] on input "Email *" at bounding box center [1005, 666] width 209 height 41
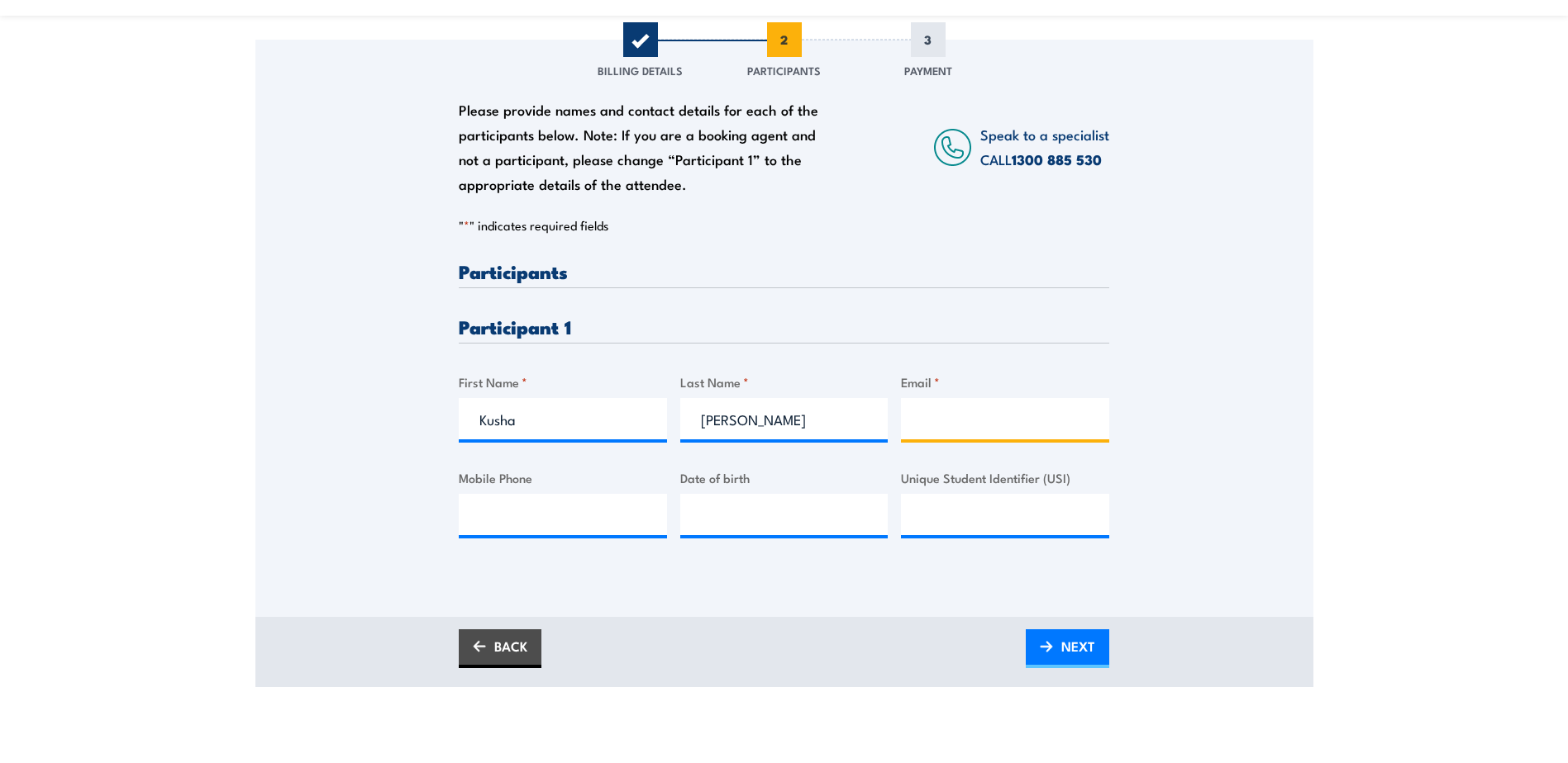
scroll to position [247, 0]
click at [914, 434] on input "Email *" at bounding box center [1005, 418] width 209 height 41
paste input "nandani.maharaj@yahoo.com"
type input "nandani.maharaj@yahoo.com"
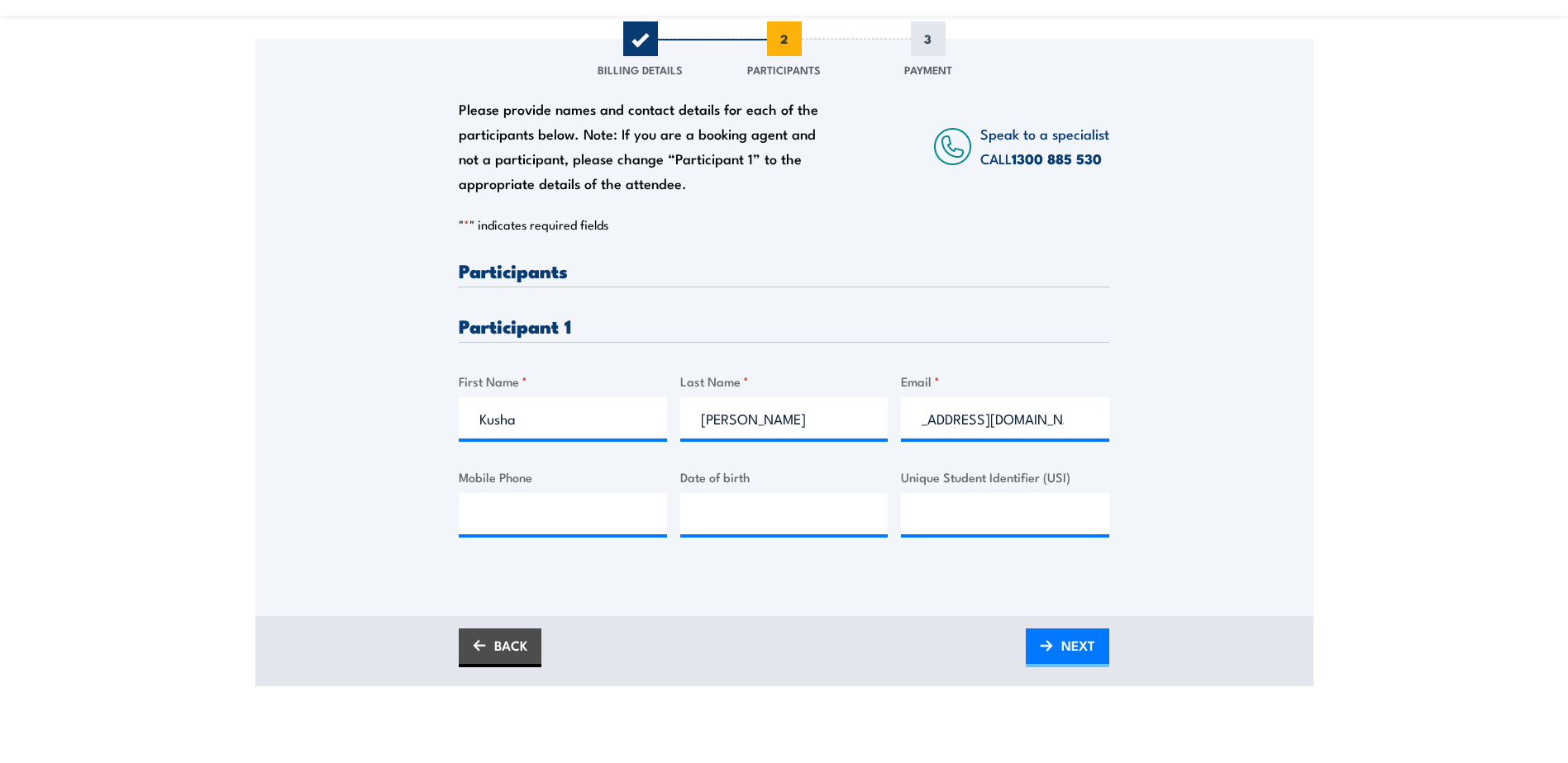
scroll to position [0, 0]
click at [585, 520] on input "Mobile Phone" at bounding box center [563, 514] width 209 height 41
paste input "0404 458 851"
type input "0404 458 851"
click at [743, 506] on input "__/__/____" at bounding box center [785, 514] width 209 height 41
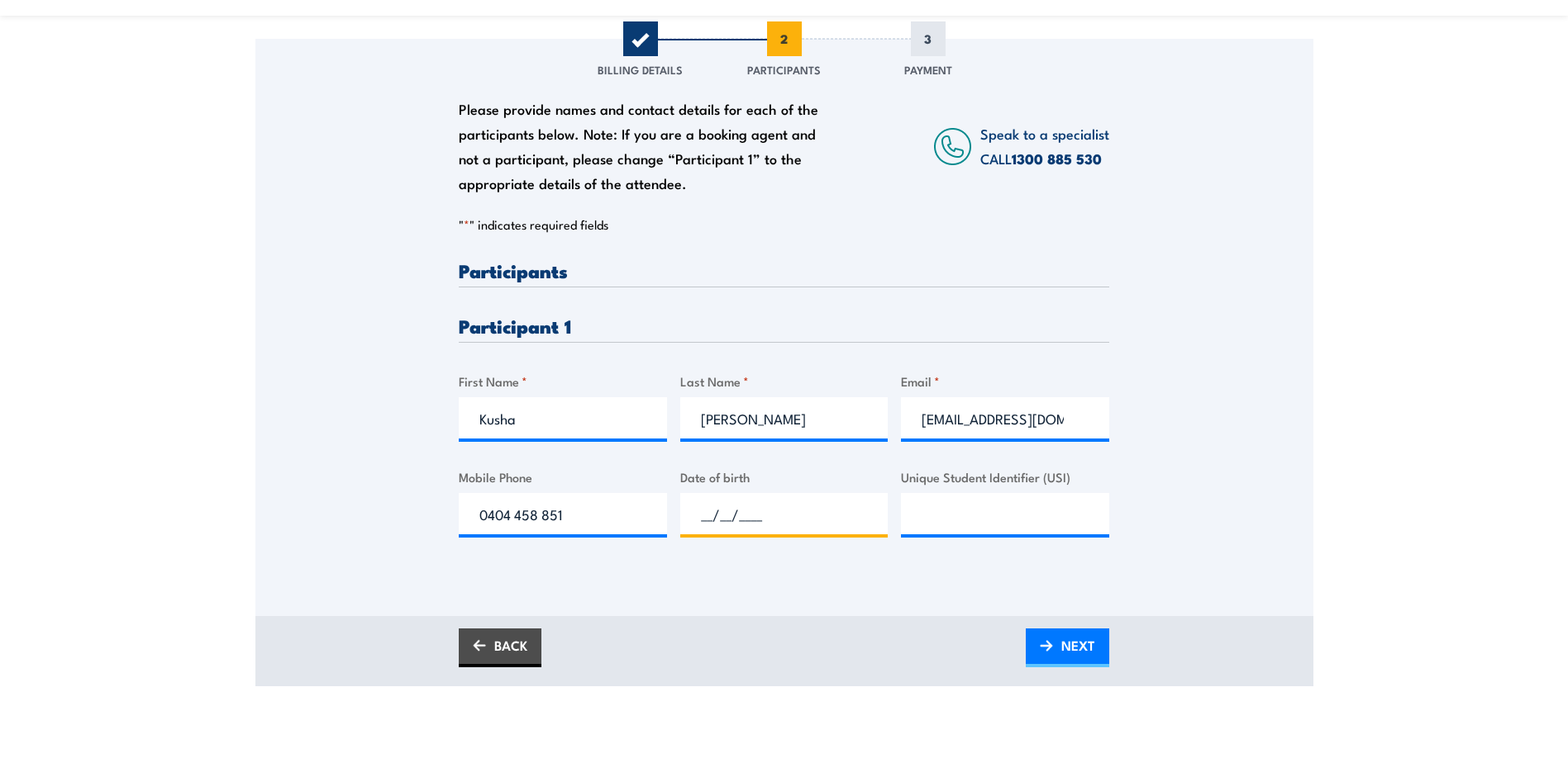
click at [698, 518] on input "__/__/____" at bounding box center [785, 514] width 209 height 41
type input "14/03/1981"
click at [958, 507] on input "Unique Student Identifier (USI)" at bounding box center [1005, 514] width 209 height 41
paste input "SV3NYNMFSA"
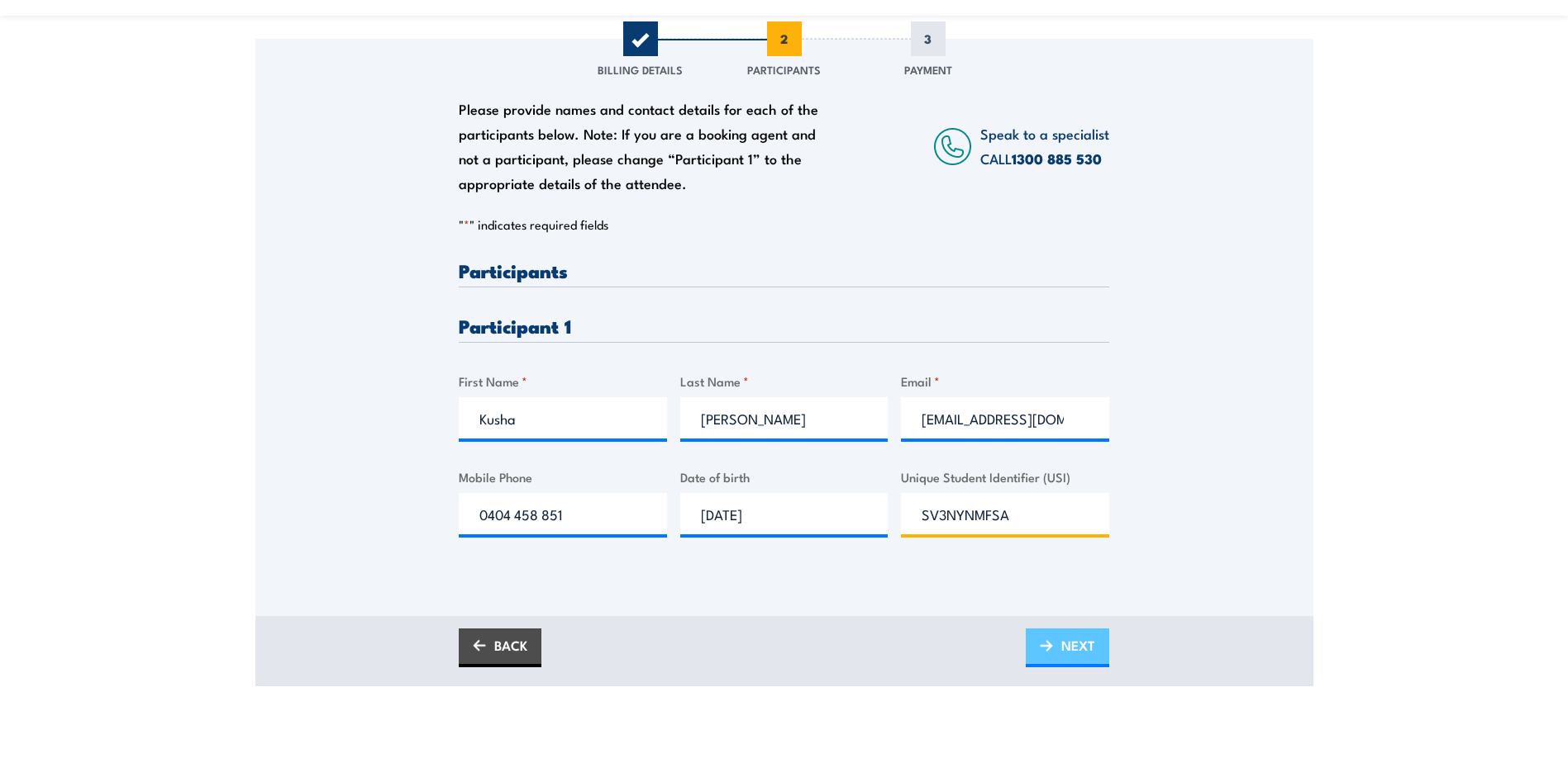
type input "SV3NYNMFSA"
click at [1089, 644] on span "NEXT" at bounding box center [1078, 645] width 34 height 44
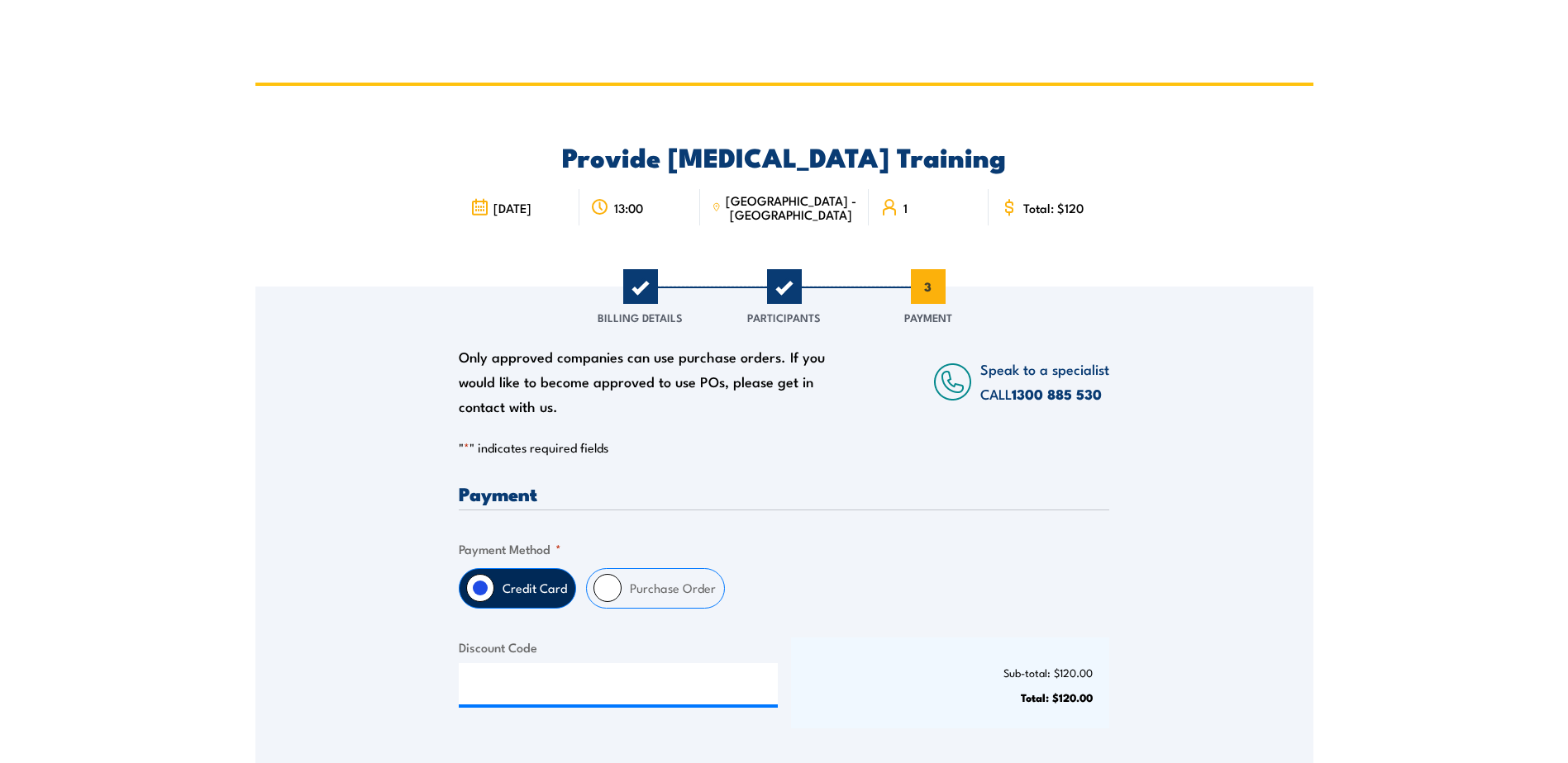
click at [642, 587] on label "Purchase Order" at bounding box center [673, 588] width 103 height 39
click at [622, 587] on input "Purchase Order" at bounding box center [608, 588] width 28 height 28
radio input "true"
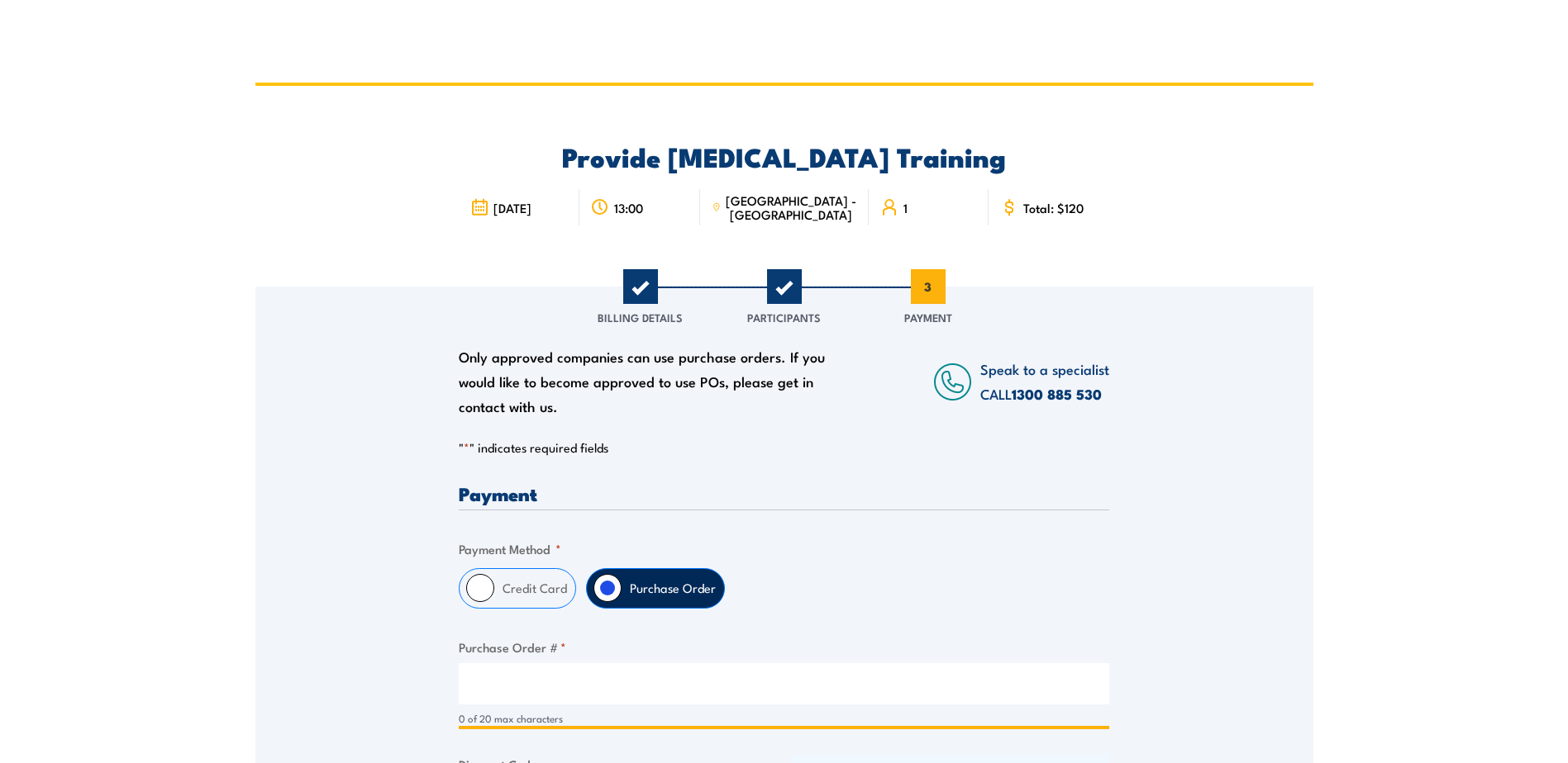
click at [490, 684] on input "Purchase Order # *" at bounding box center [784, 684] width 651 height 41
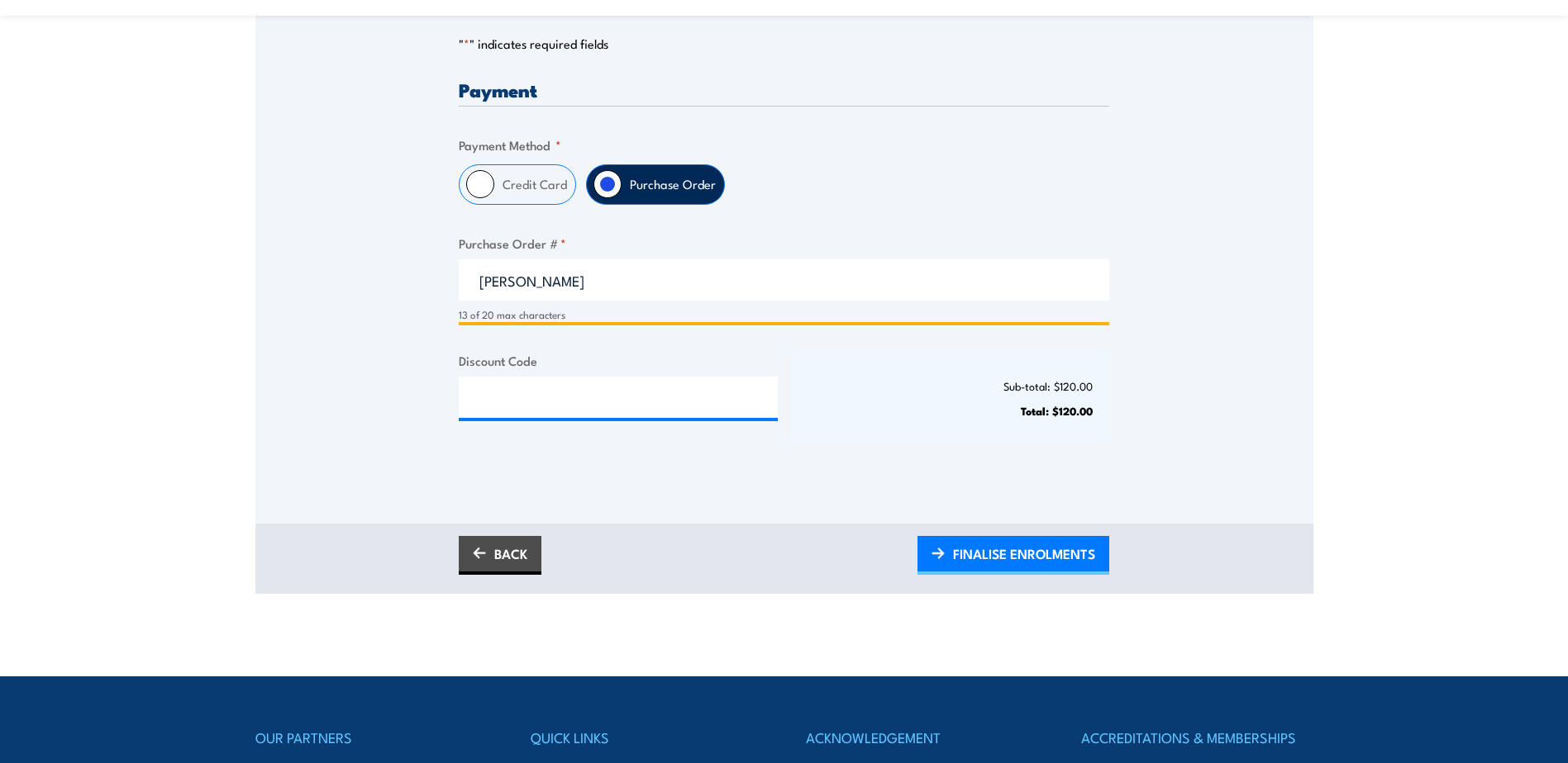
scroll to position [661, 0]
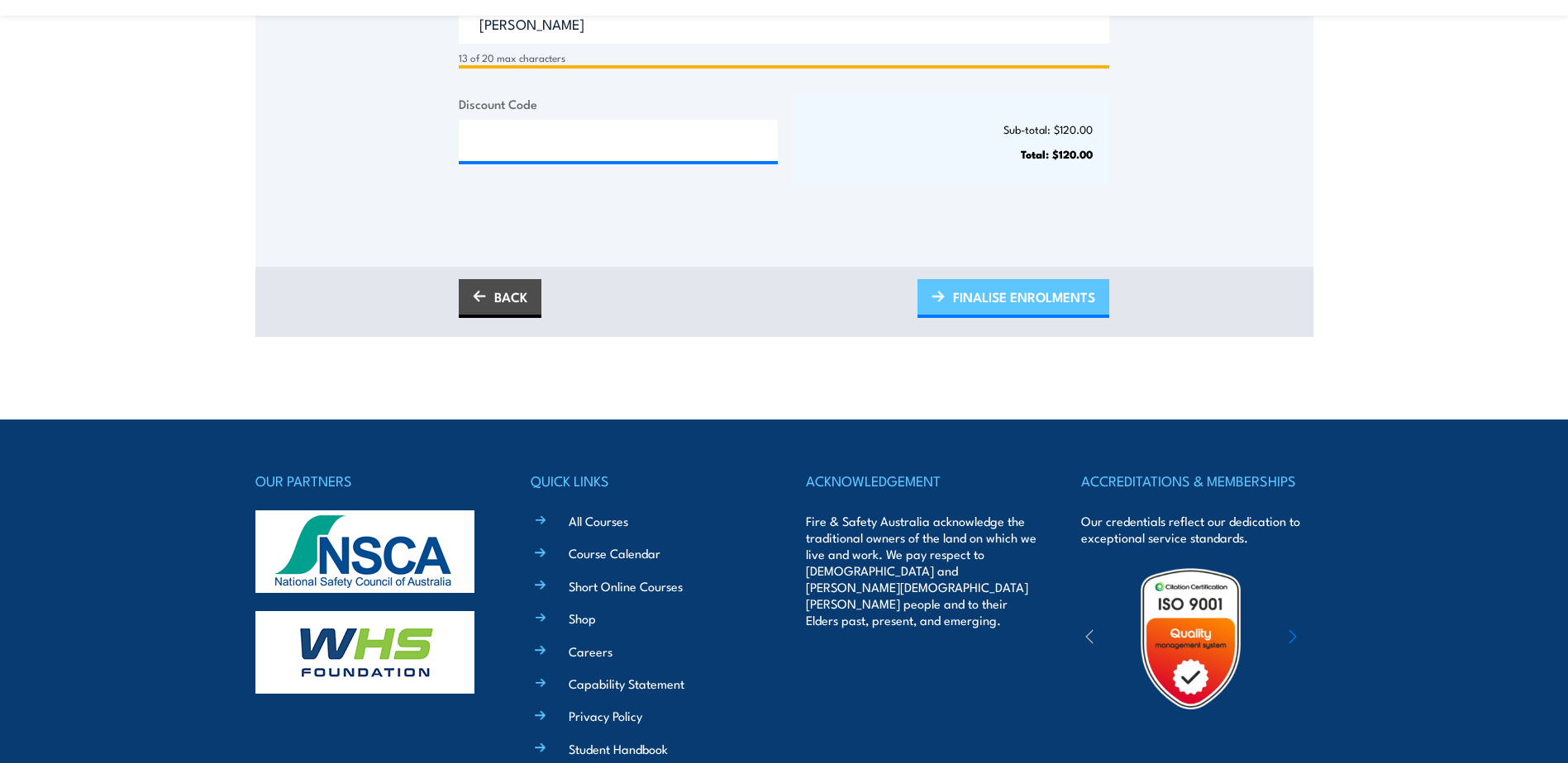
type input "Leanne Hayman"
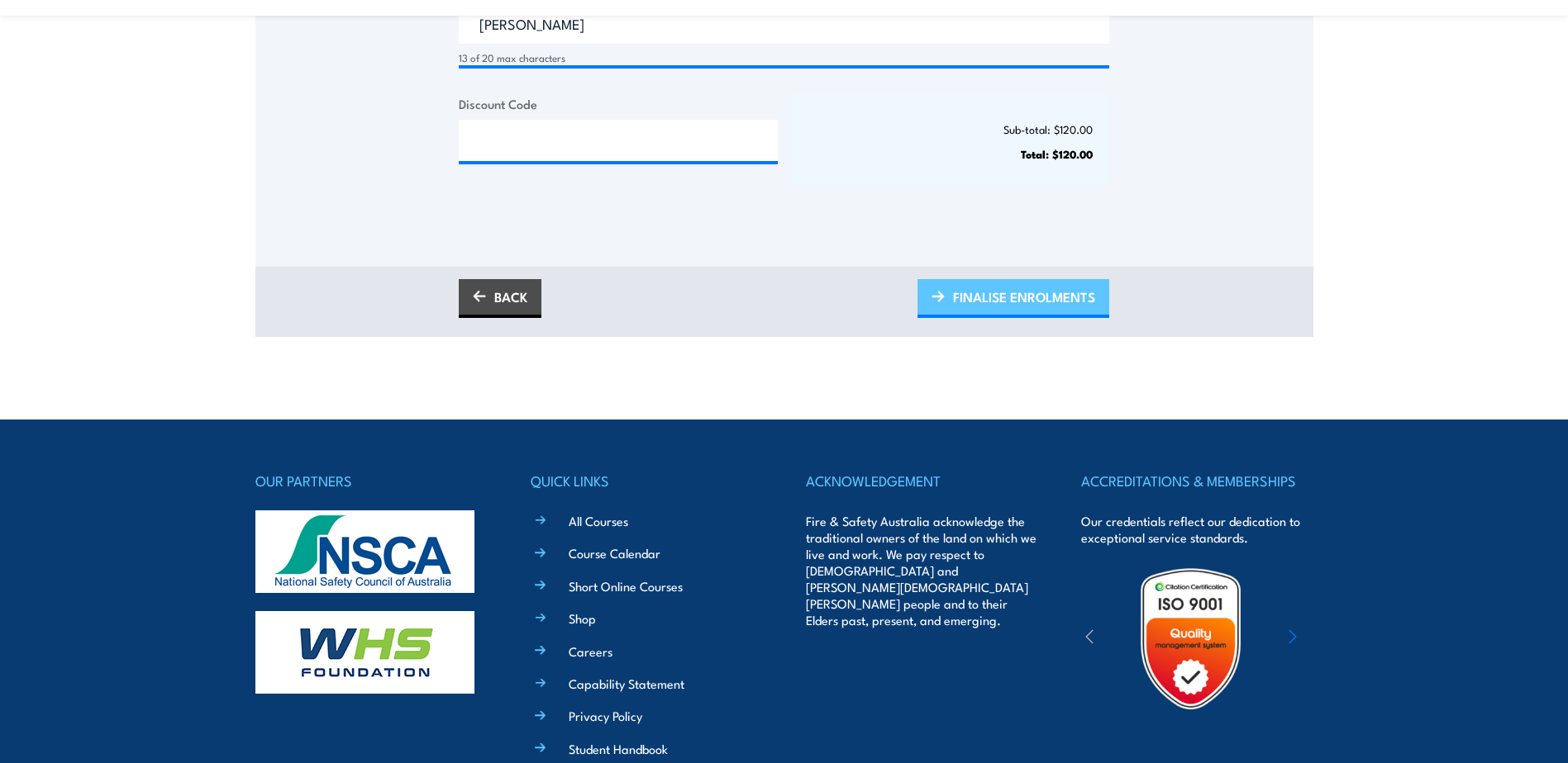
click at [1000, 297] on span "FINALISE ENROLMENTS" at bounding box center [1024, 296] width 142 height 44
